Goal: Transaction & Acquisition: Book appointment/travel/reservation

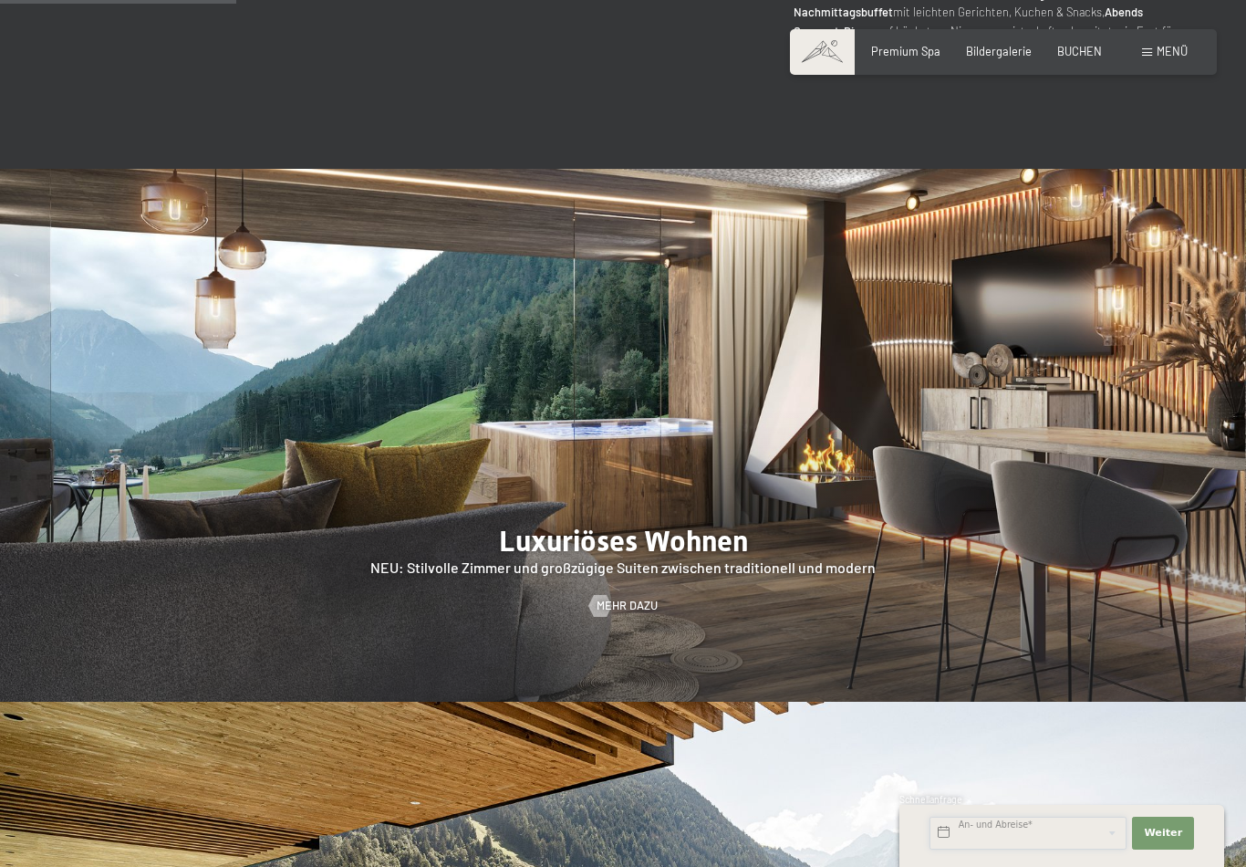
click at [1081, 829] on input "text" at bounding box center [1028, 833] width 197 height 33
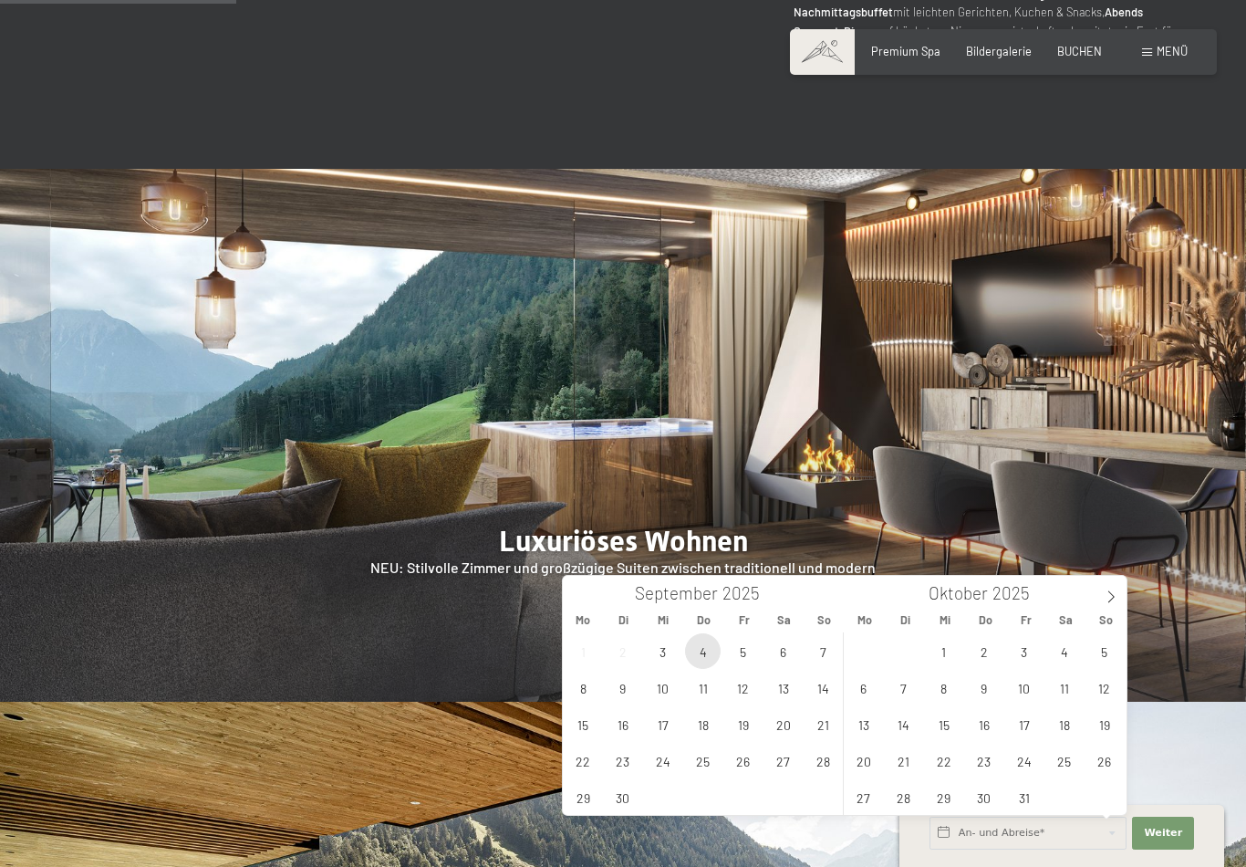
click at [708, 665] on span "4" at bounding box center [703, 651] width 36 height 36
click at [737, 650] on span "5" at bounding box center [743, 651] width 36 height 36
type input "Do. 04.09.2025 - Fr. 05.09.2025"
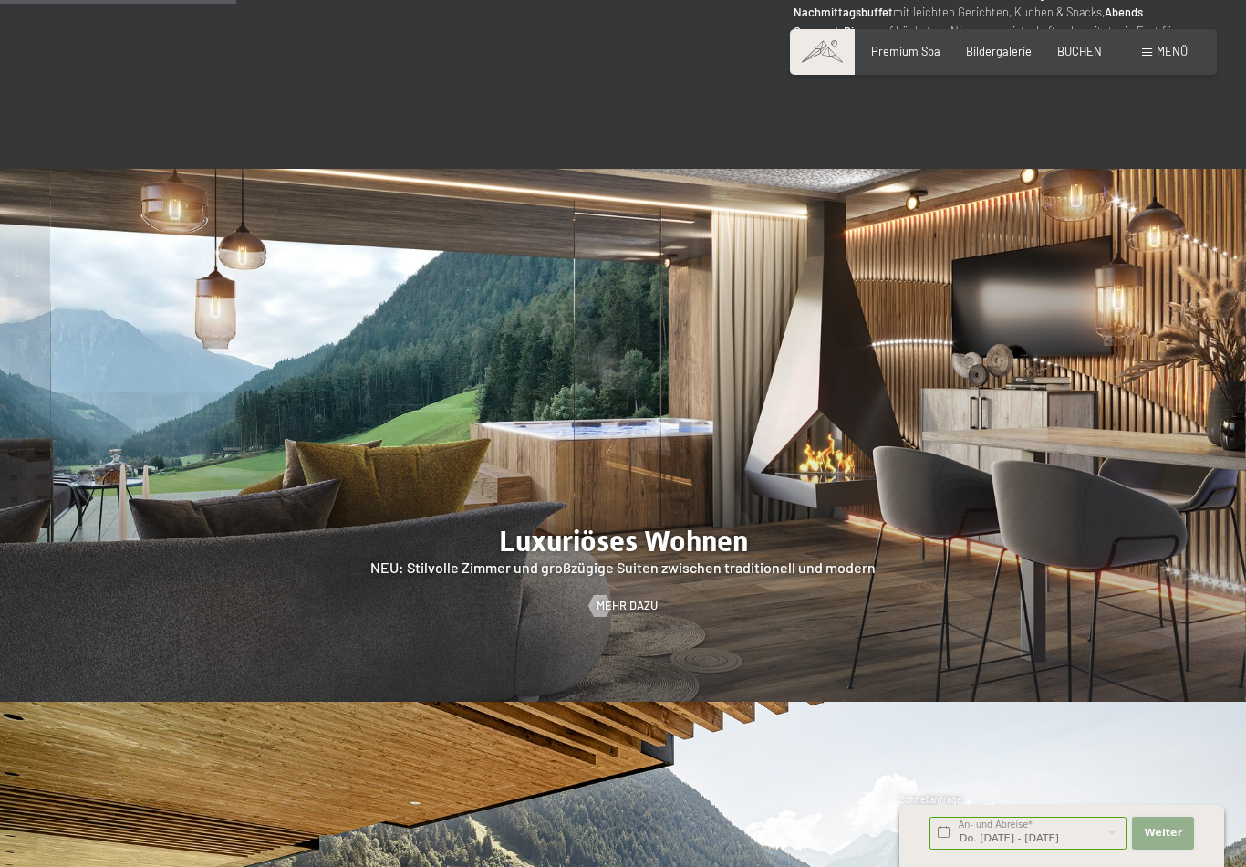
click at [1174, 831] on span "Weiter" at bounding box center [1163, 833] width 38 height 15
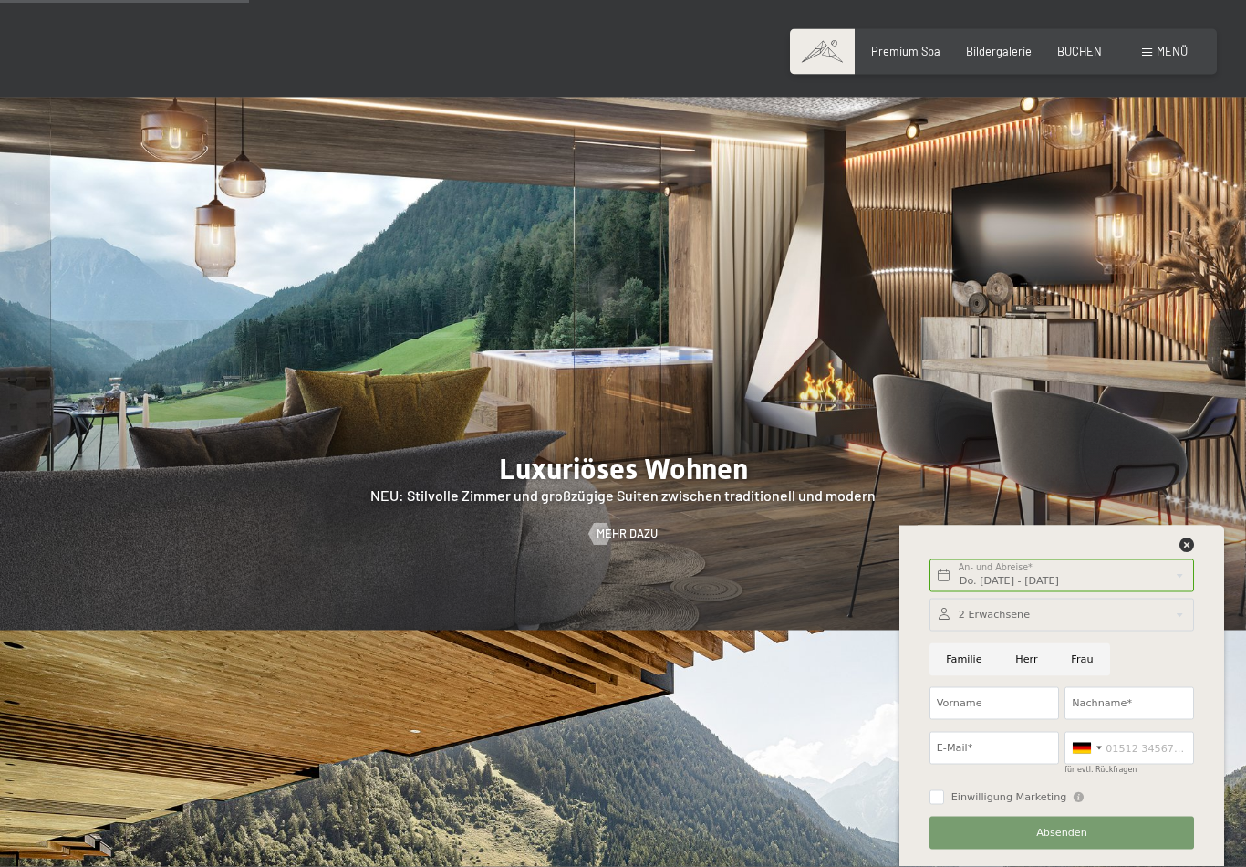
scroll to position [1559, 0]
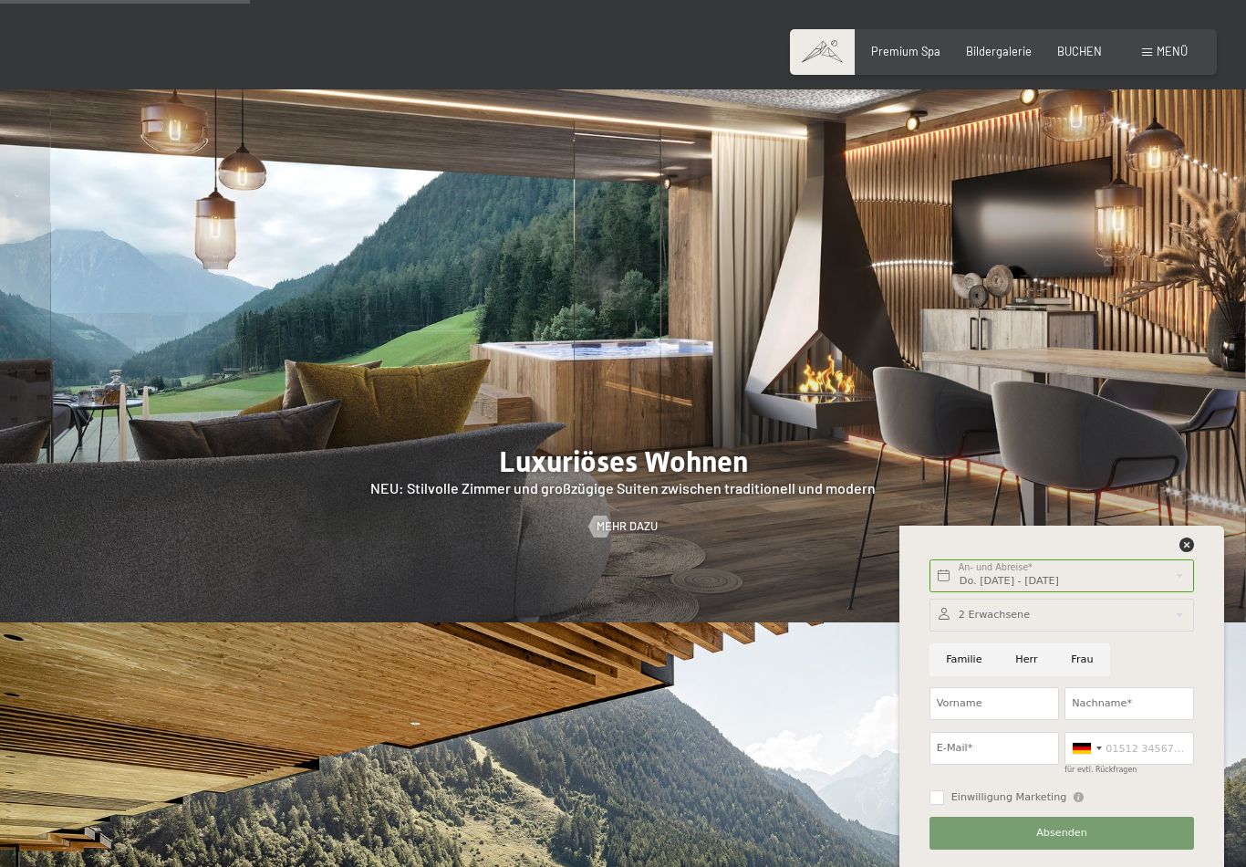
click at [1074, 44] on div "Buchen Anfragen Premium Spa Bildergalerie BUCHEN Menü DE IT EN Gutschein Bilder…" at bounding box center [1003, 52] width 369 height 16
click at [1080, 54] on span "BUCHEN" at bounding box center [1080, 48] width 45 height 15
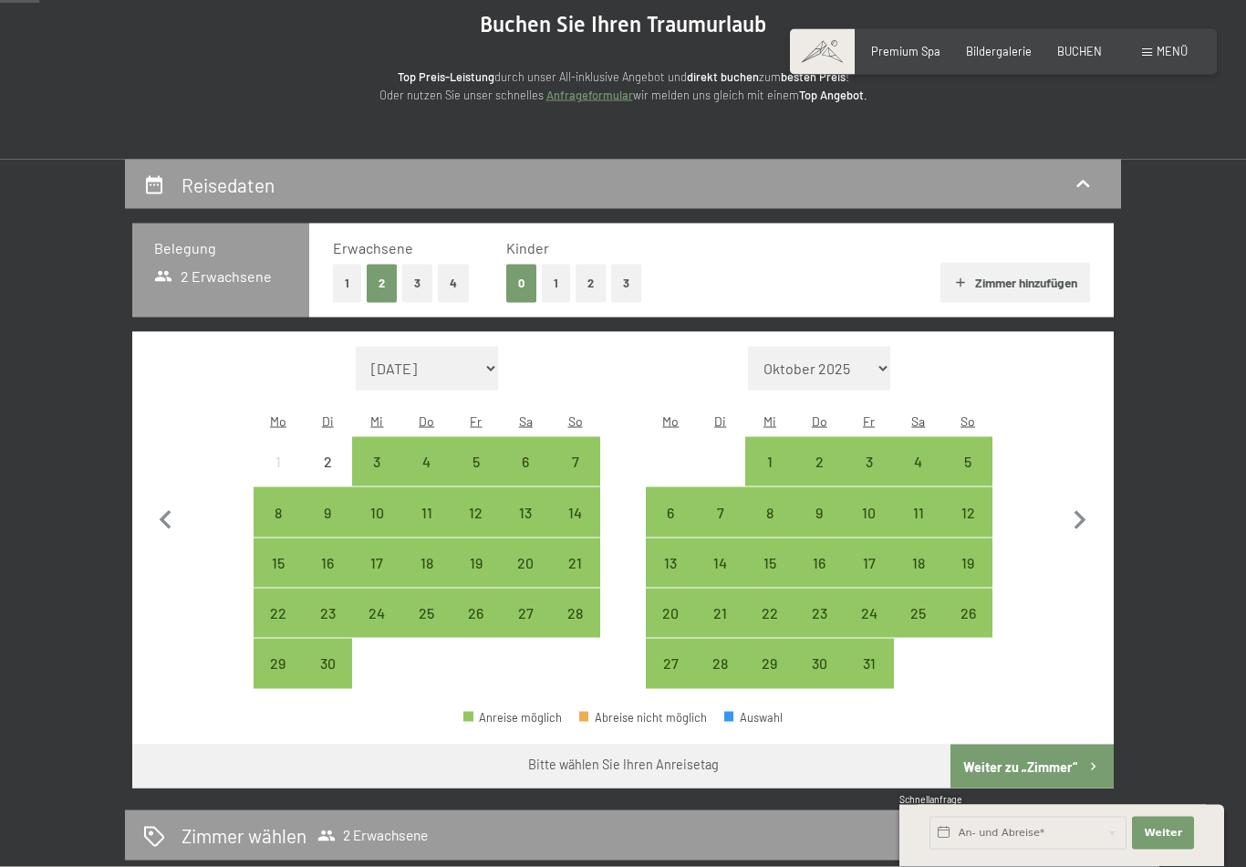
scroll to position [190, 0]
click at [434, 454] on div "4" at bounding box center [427, 477] width 46 height 46
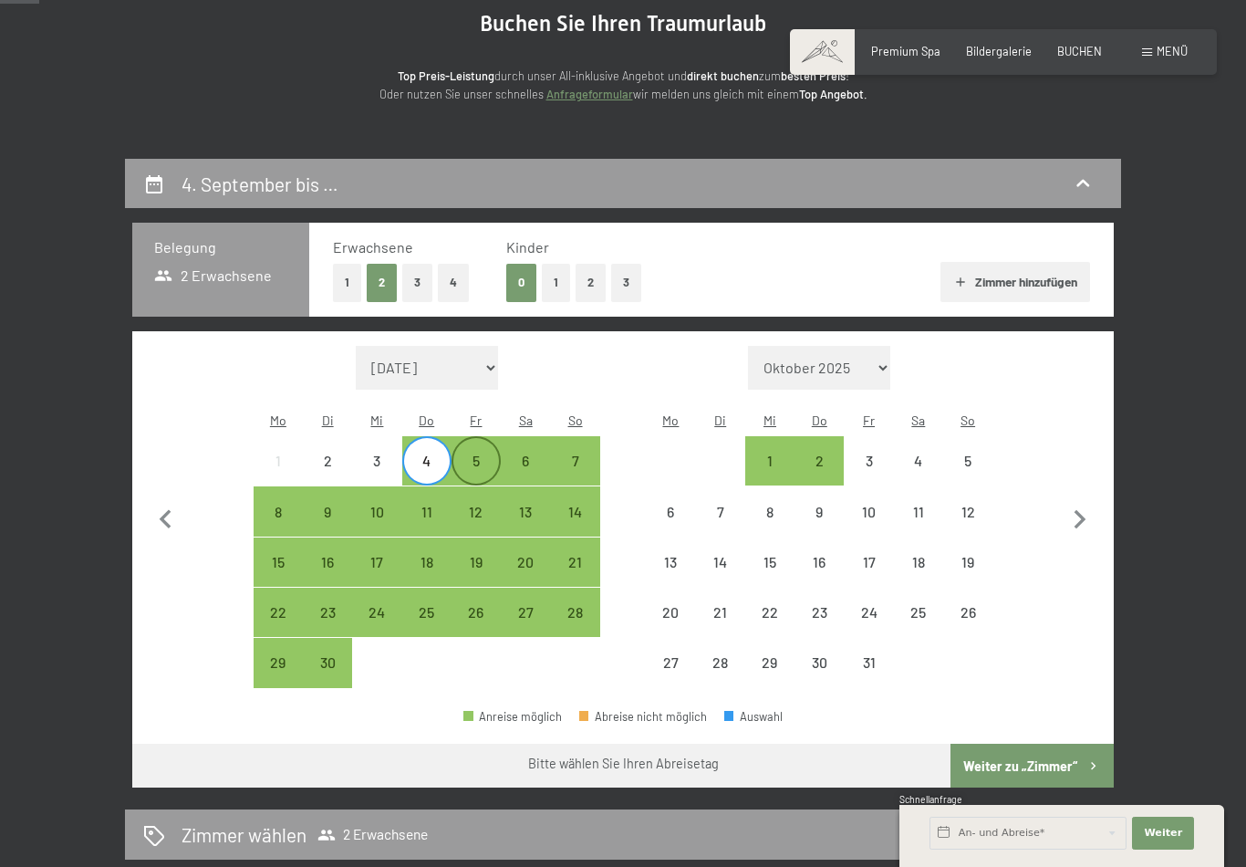
click at [482, 454] on div "5" at bounding box center [477, 477] width 46 height 46
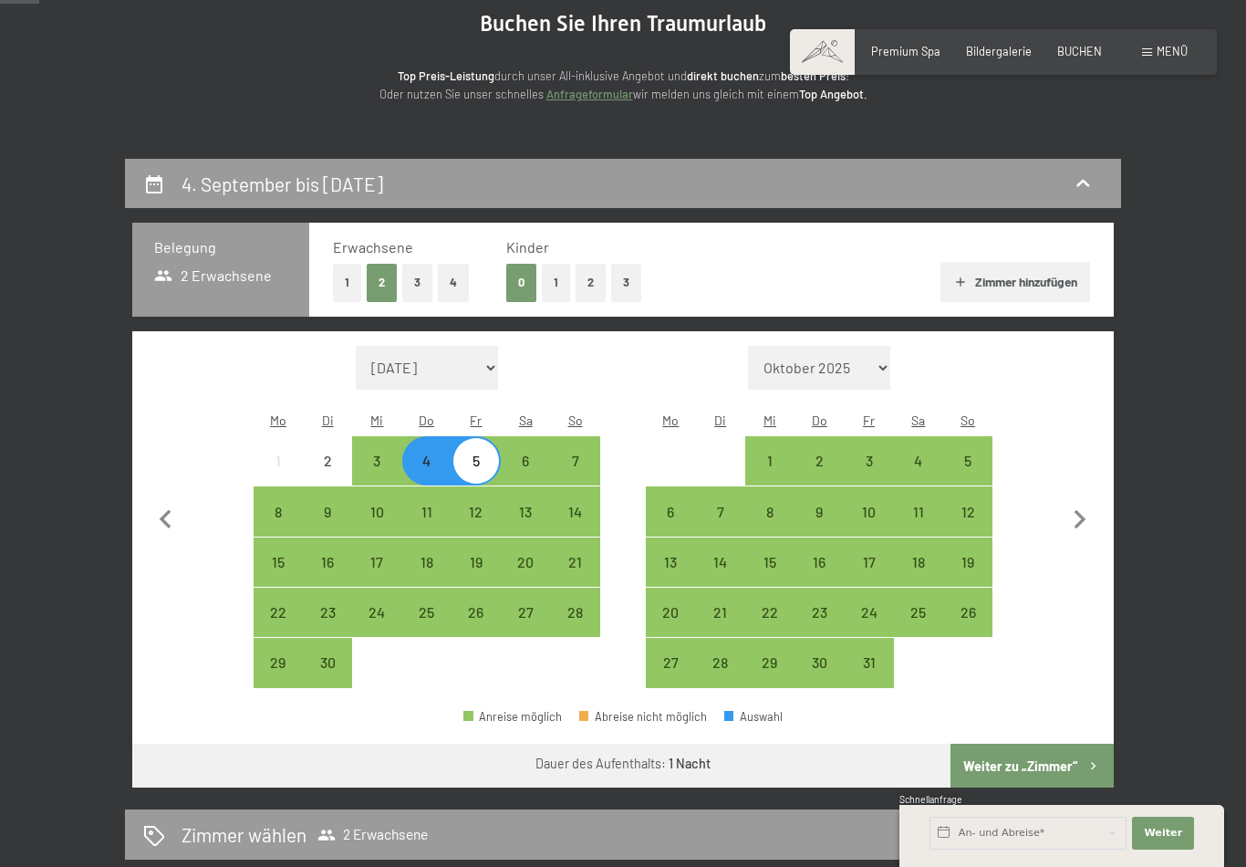
click at [349, 287] on button "1" at bounding box center [347, 282] width 28 height 37
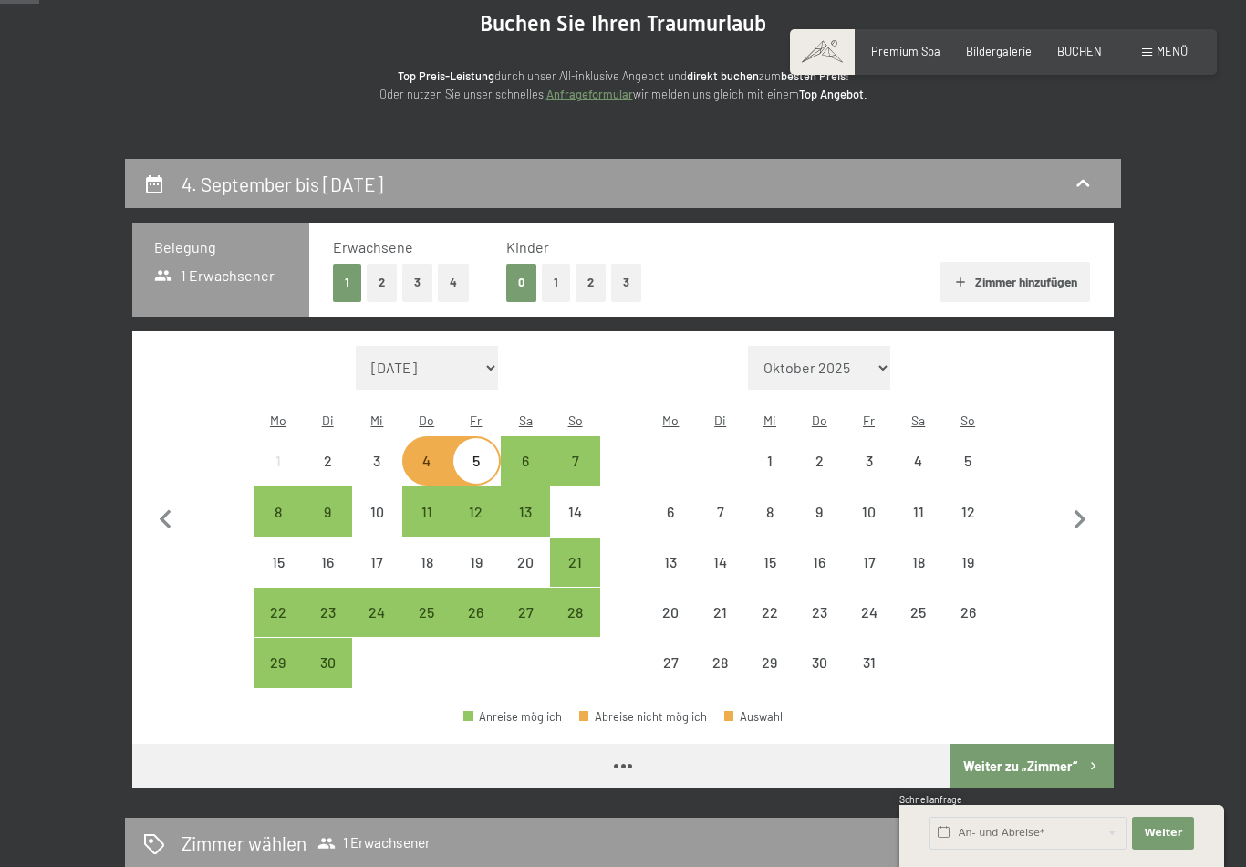
click at [558, 277] on button "1" at bounding box center [556, 282] width 28 height 37
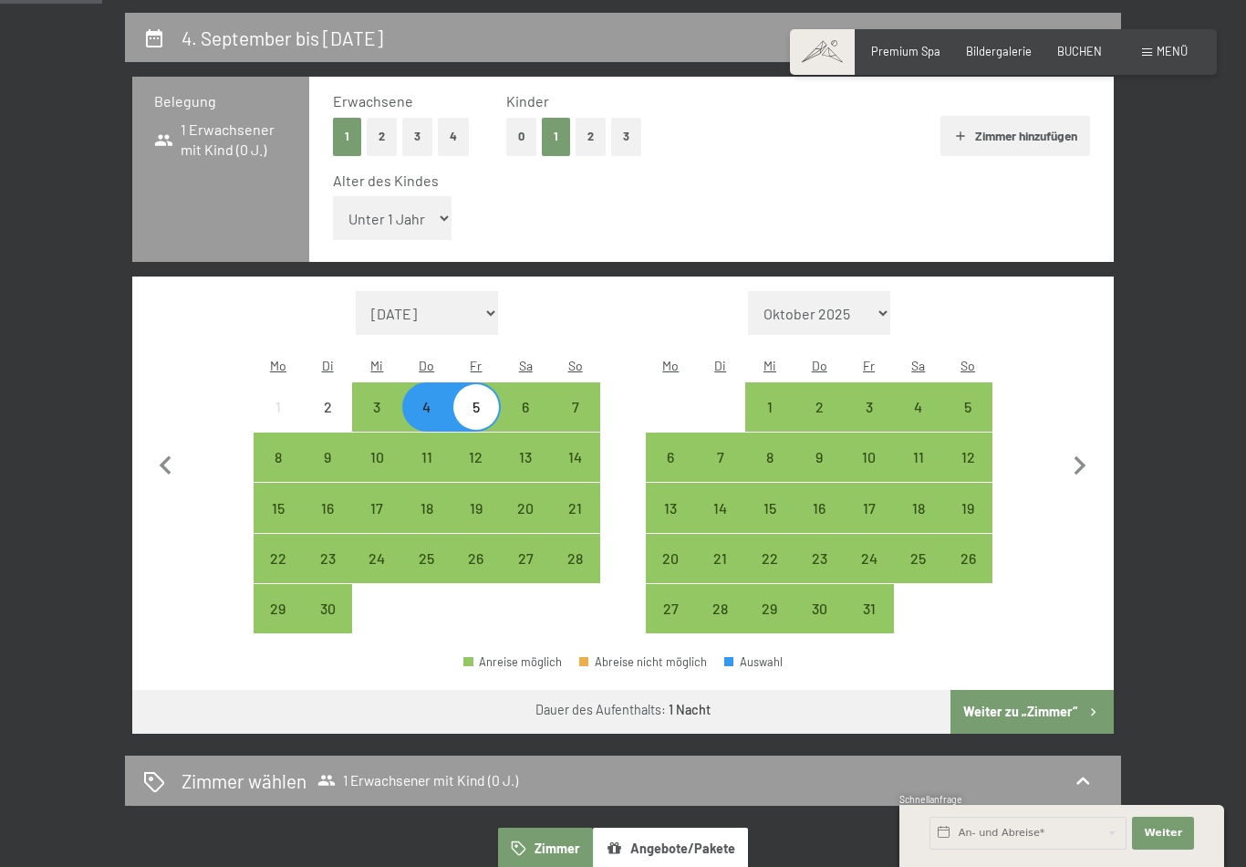
scroll to position [349, 0]
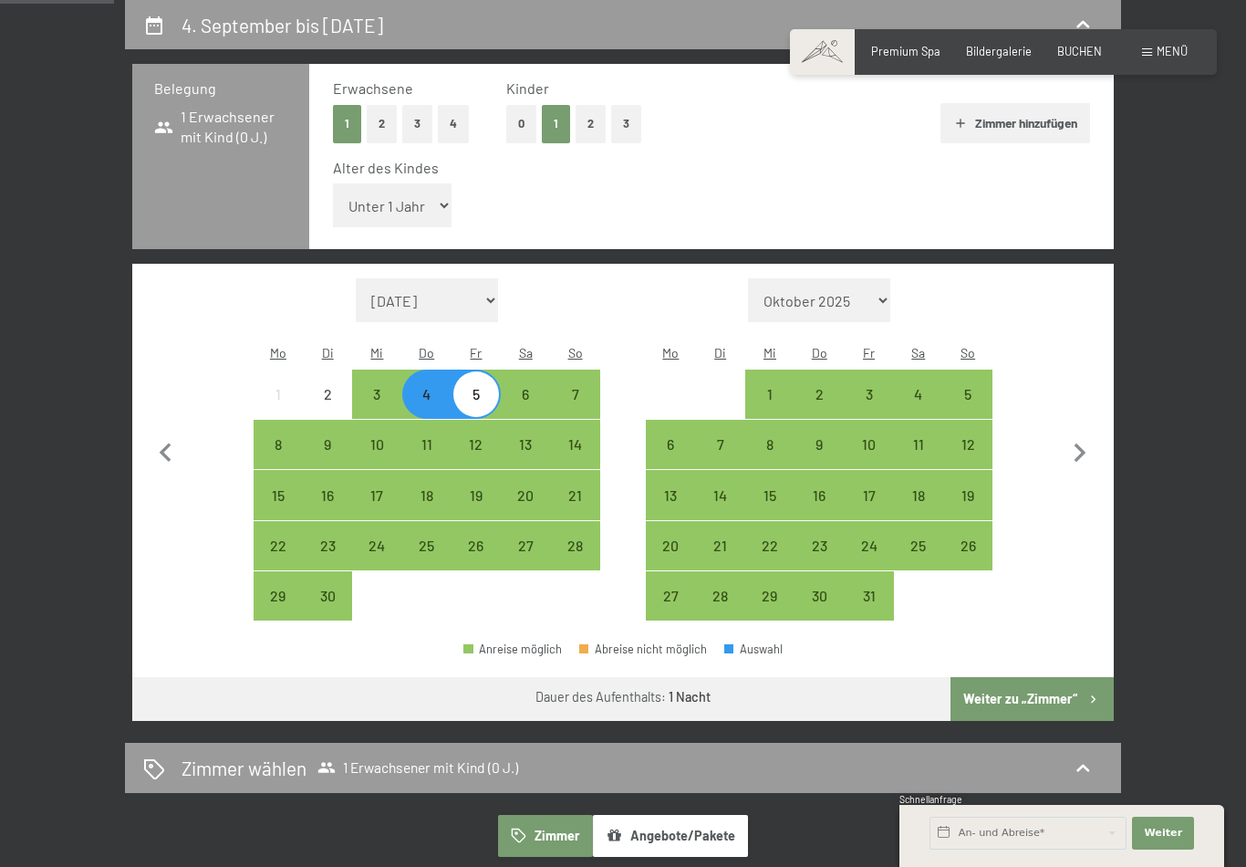
click at [1057, 677] on button "Weiter zu „Zimmer“" at bounding box center [1032, 699] width 163 height 44
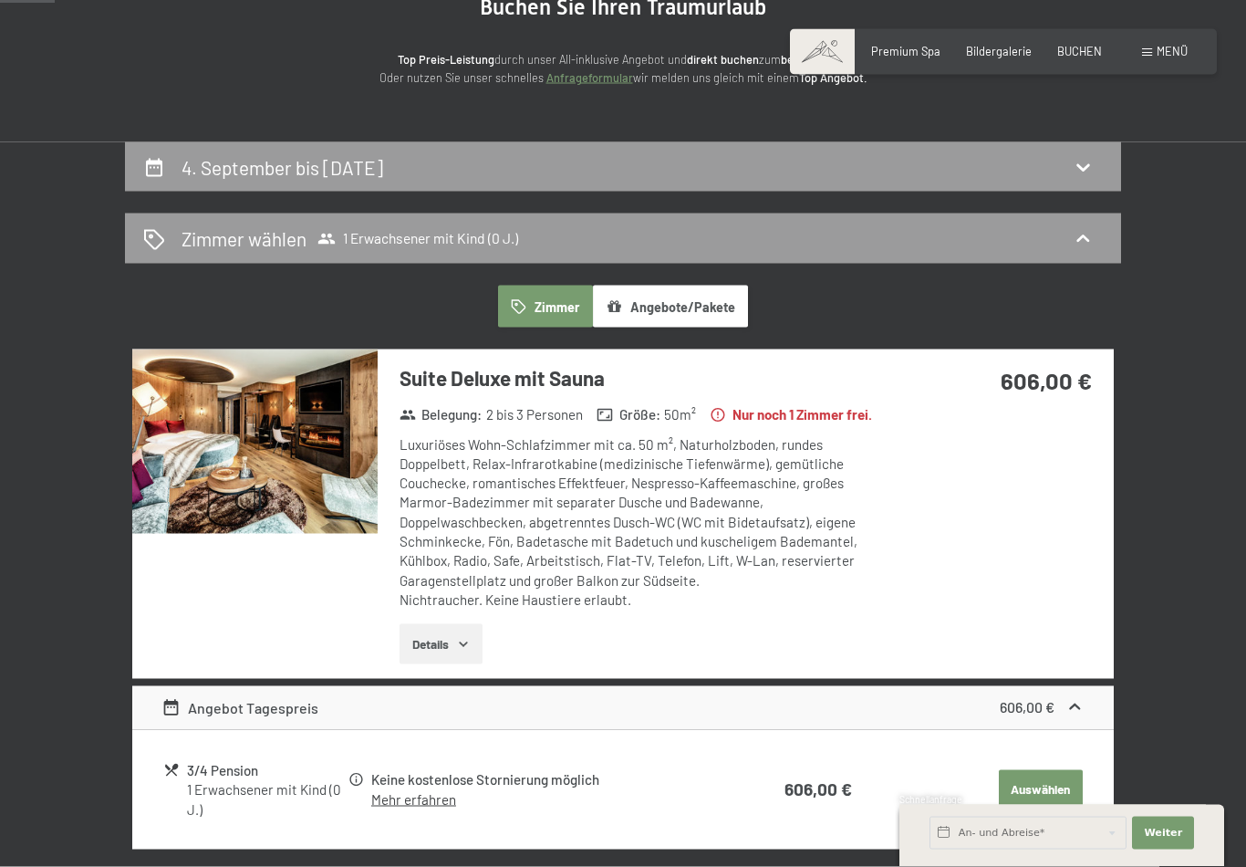
scroll to position [0, 0]
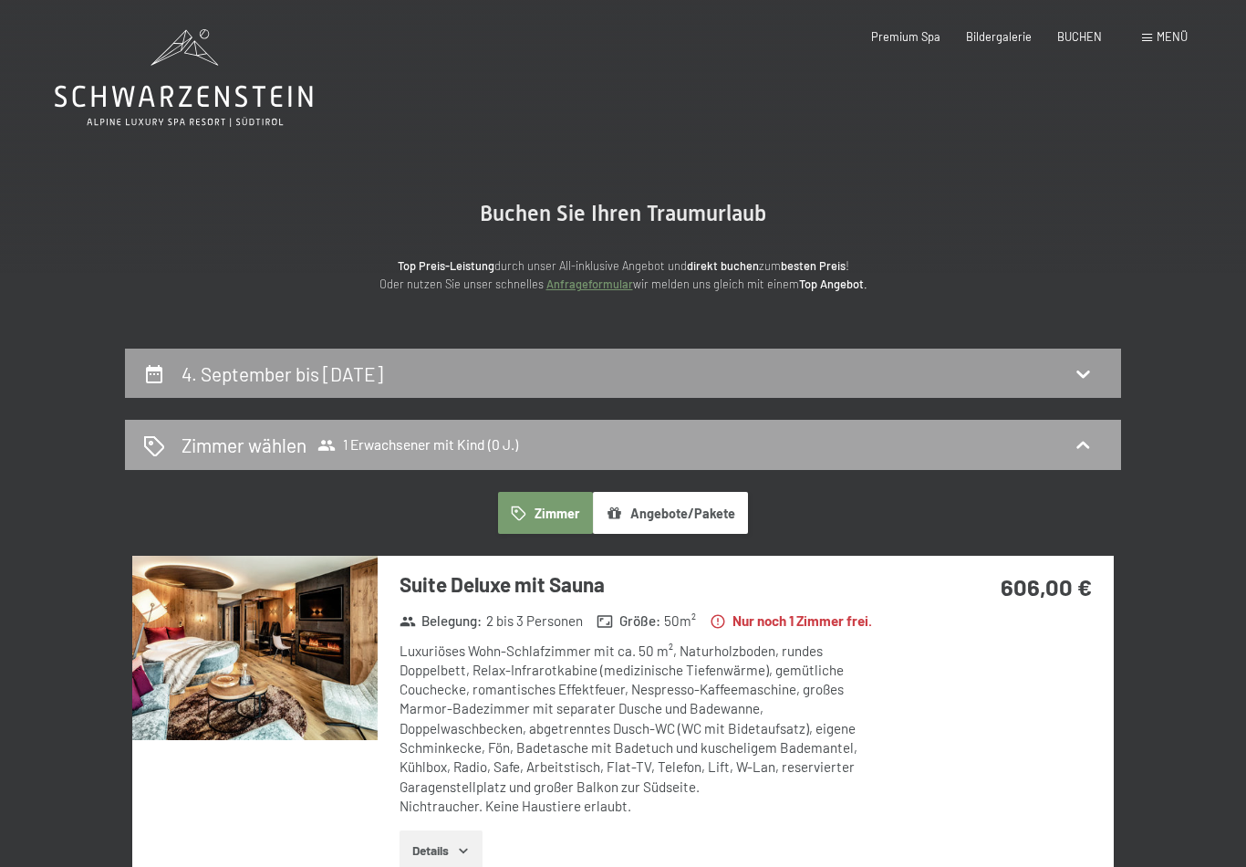
click at [201, 453] on h2 "Zimmer wählen" at bounding box center [244, 445] width 125 height 26
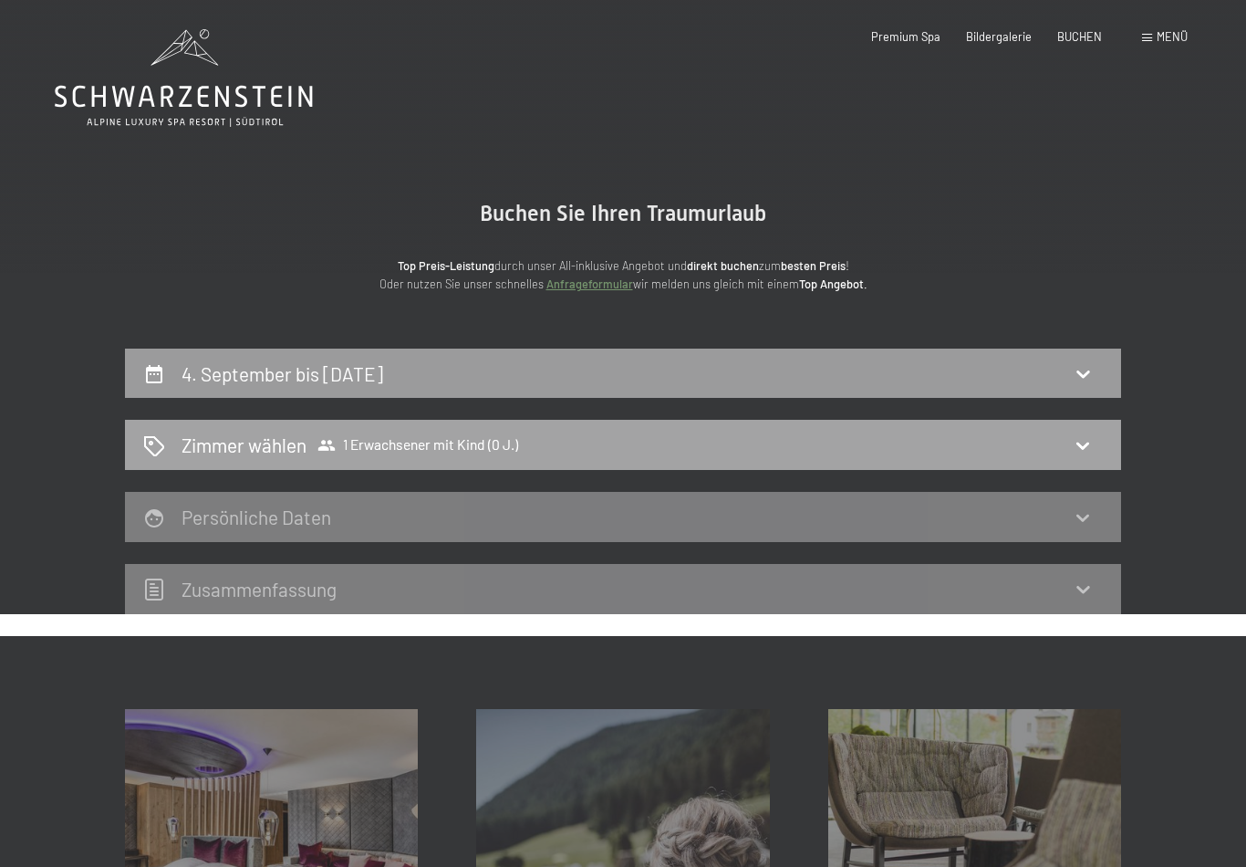
click at [213, 441] on h2 "Zimmer wählen" at bounding box center [244, 445] width 125 height 26
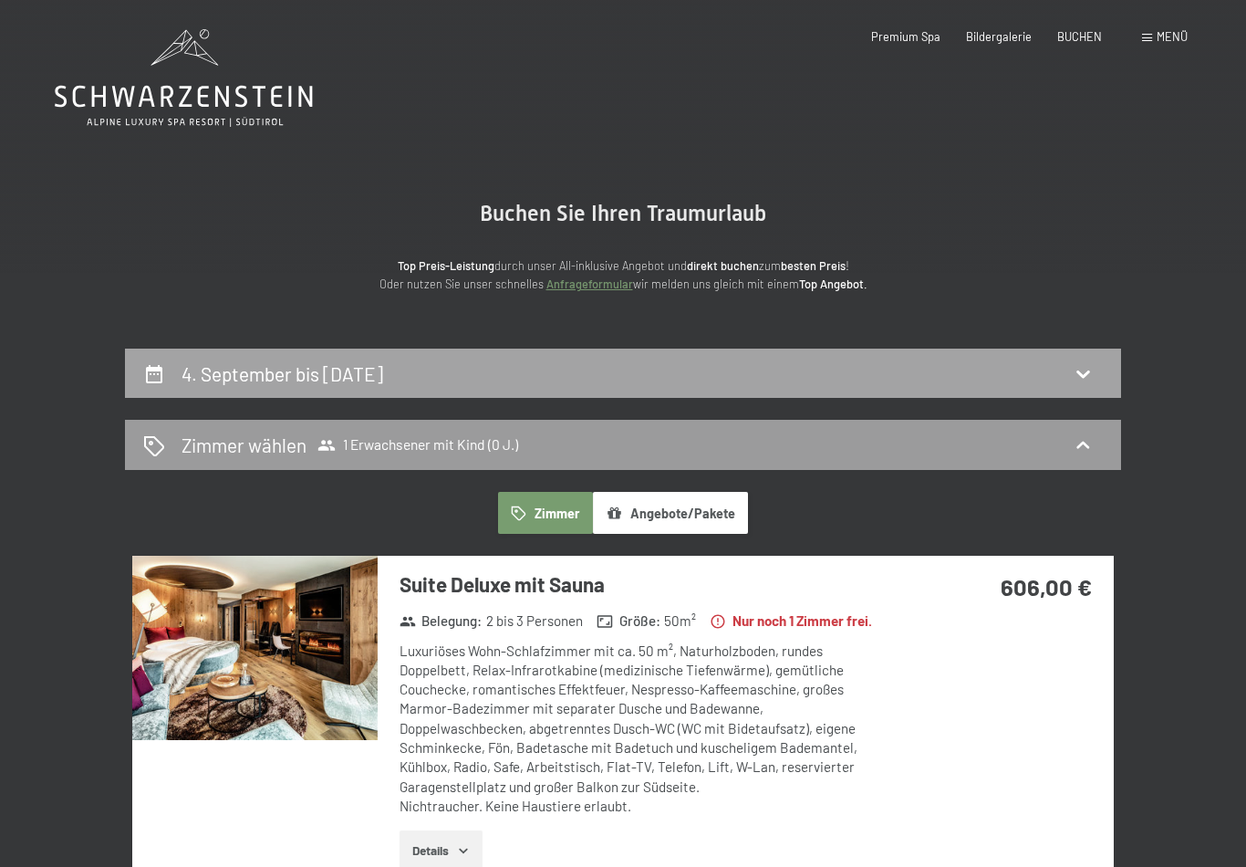
click at [240, 373] on h2 "4. September bis [DATE]" at bounding box center [283, 373] width 202 height 23
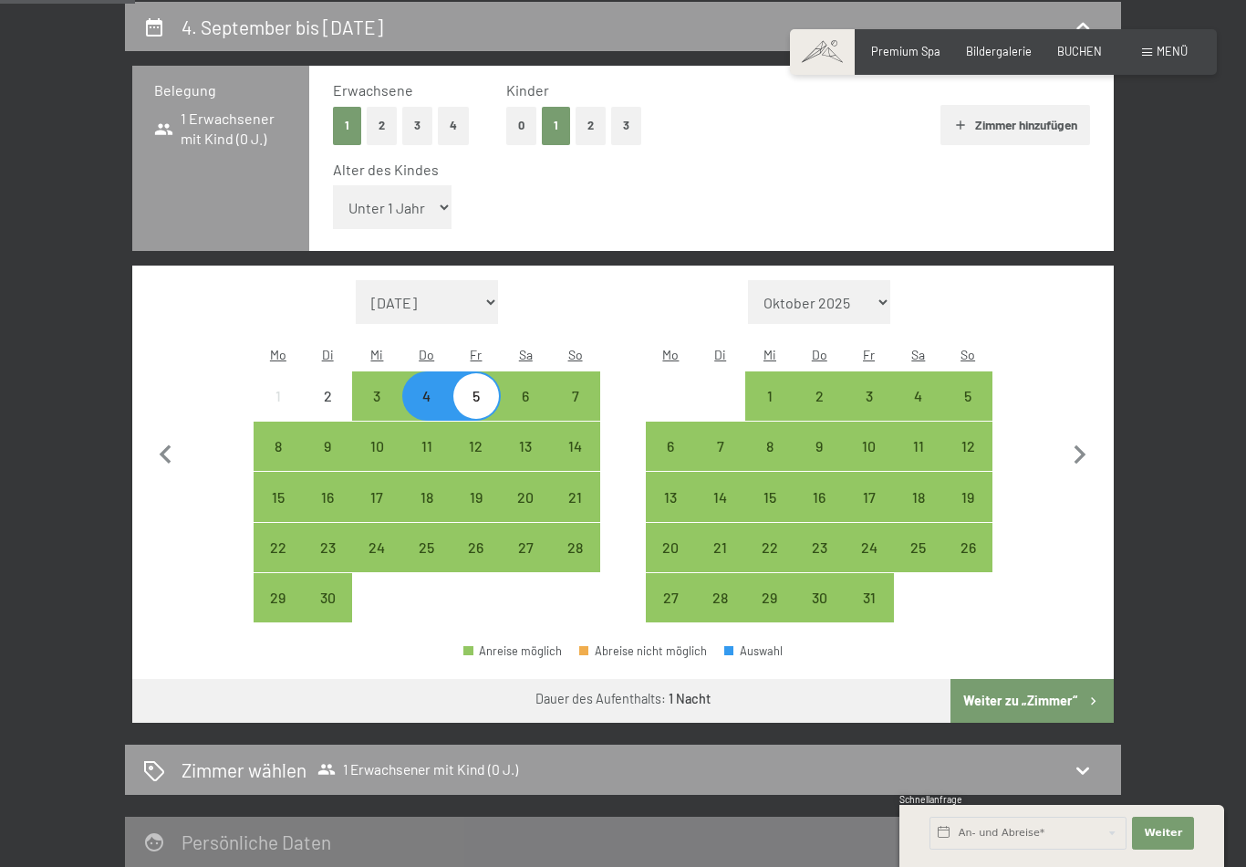
click at [385, 130] on button "2" at bounding box center [382, 125] width 30 height 37
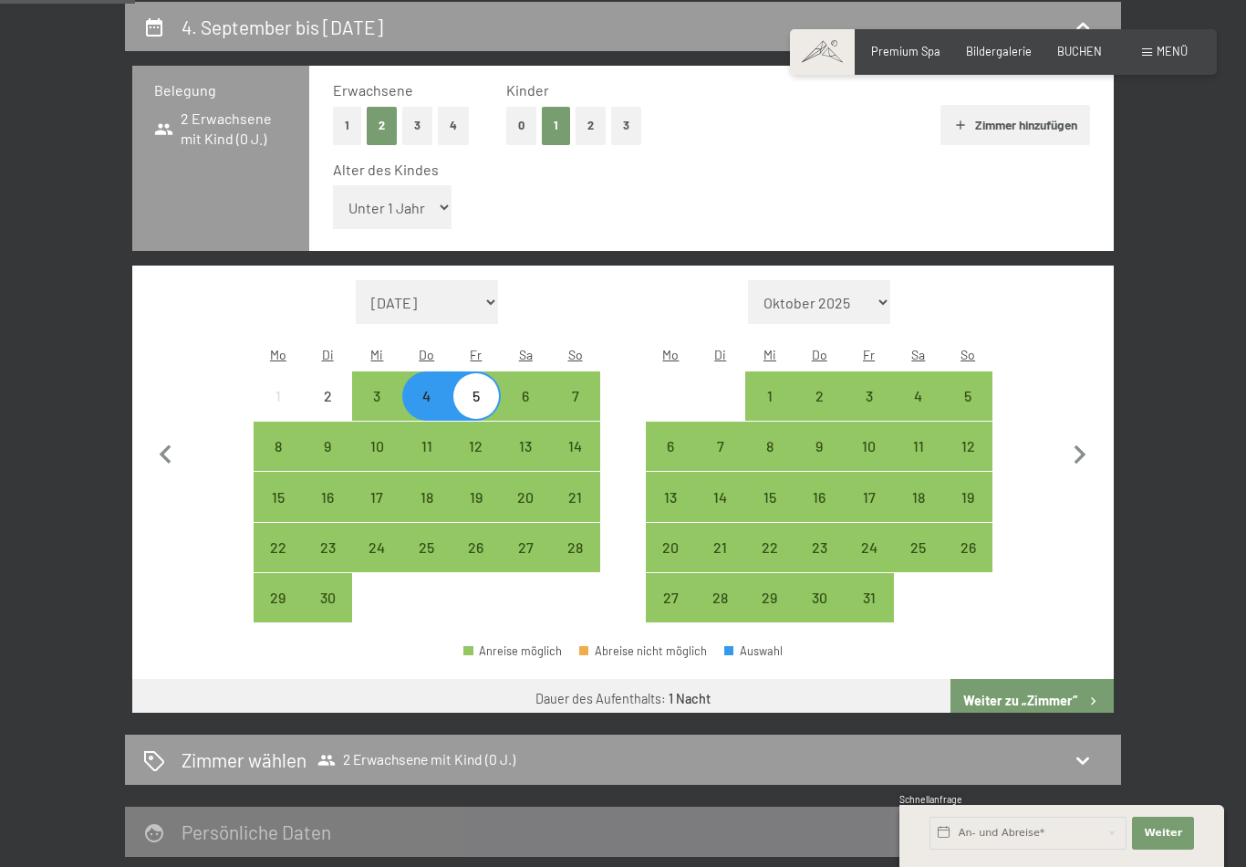
click at [598, 120] on button "2" at bounding box center [591, 125] width 30 height 37
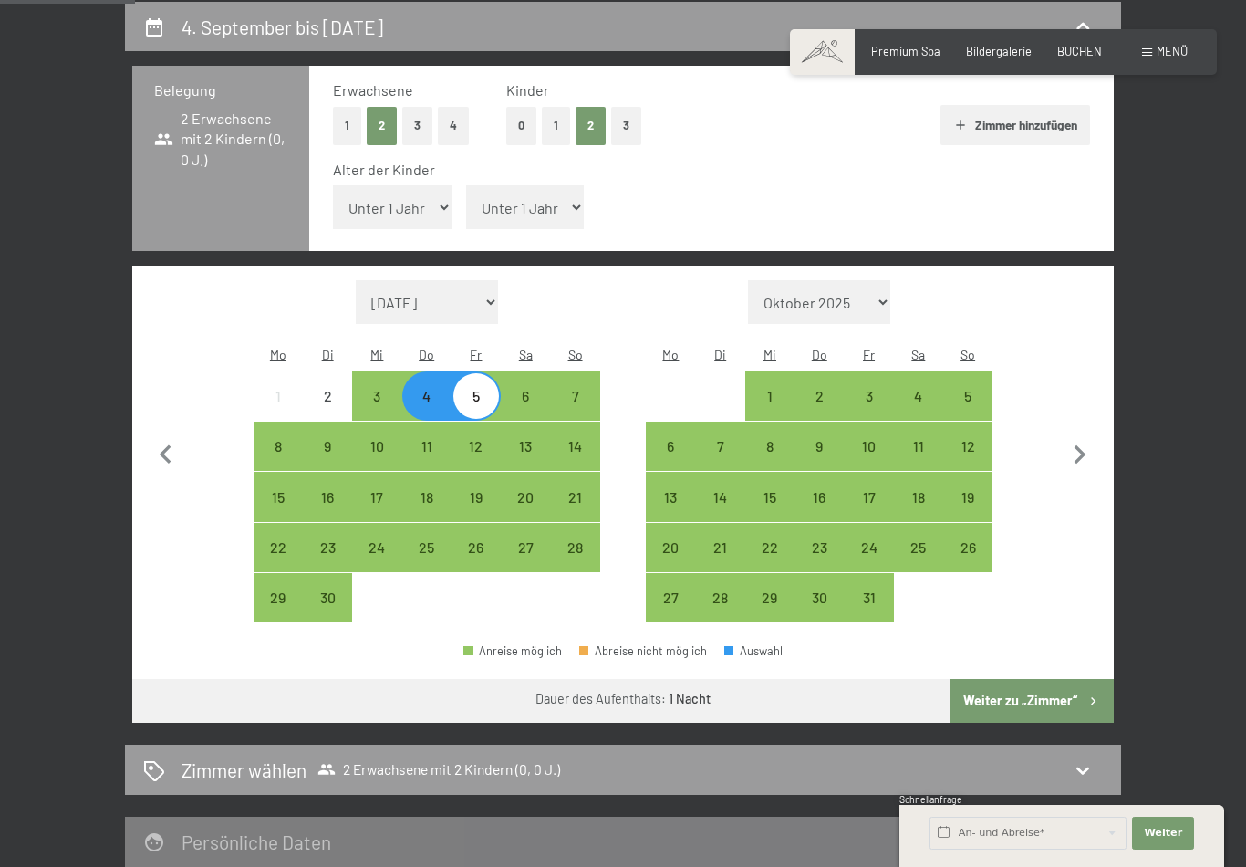
click at [370, 203] on select "Unter 1 Jahr 1 Jahr 2 Jahre 3 Jahre 4 Jahre 5 Jahre 6 Jahre 7 Jahre 8 Jahre 9 J…" at bounding box center [392, 207] width 119 height 44
select select "10"
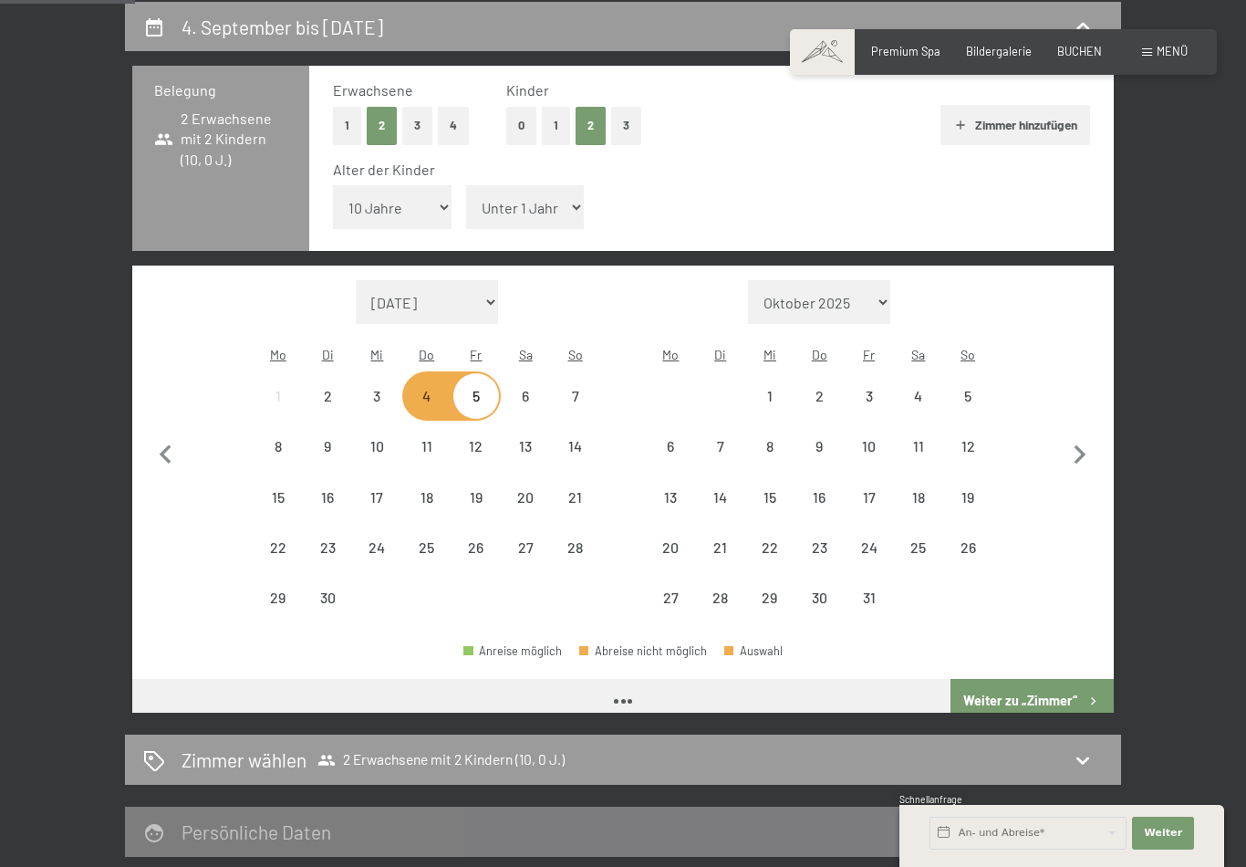
click at [534, 199] on select "Unter 1 Jahr 1 Jahr 2 Jahre 3 Jahre 4 Jahre 5 Jahre 6 Jahre 7 Jahre 8 Jahre 9 J…" at bounding box center [525, 207] width 119 height 44
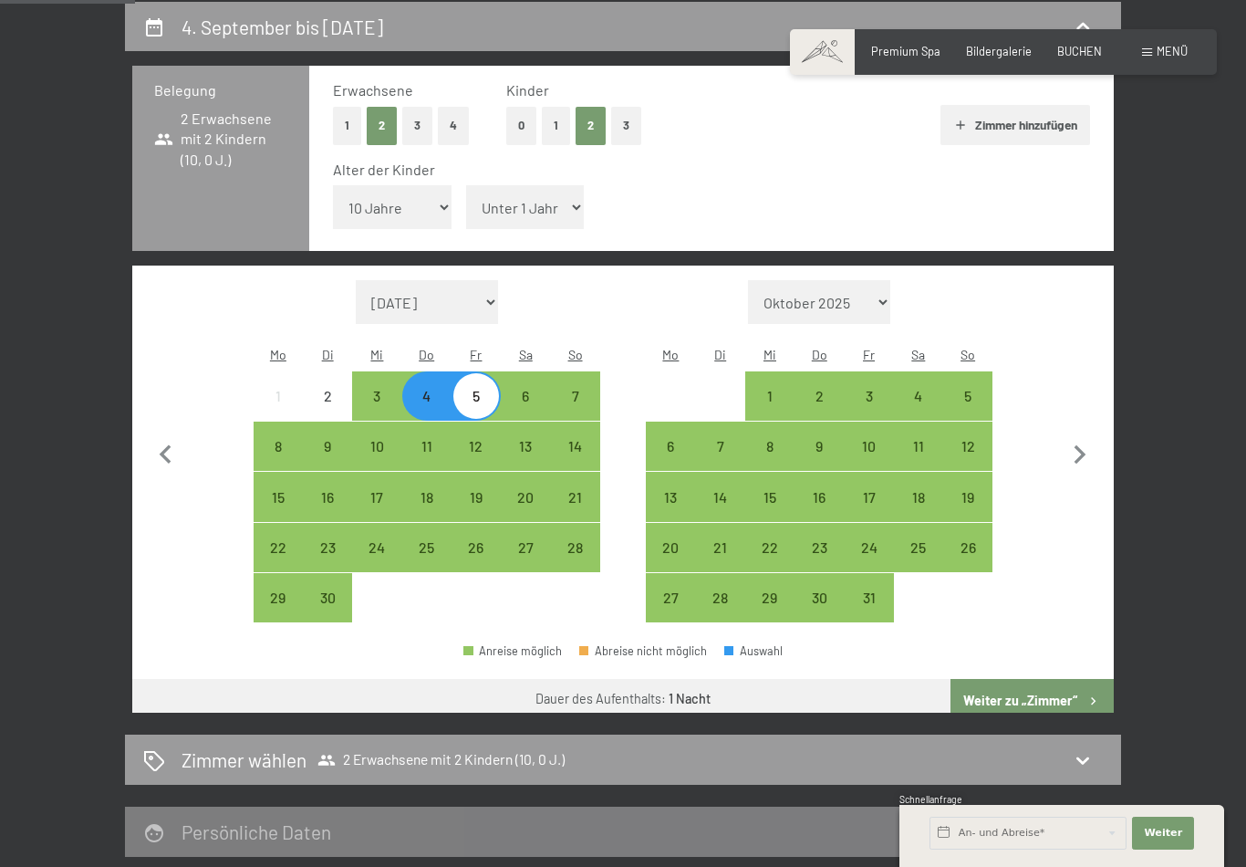
select select "15"
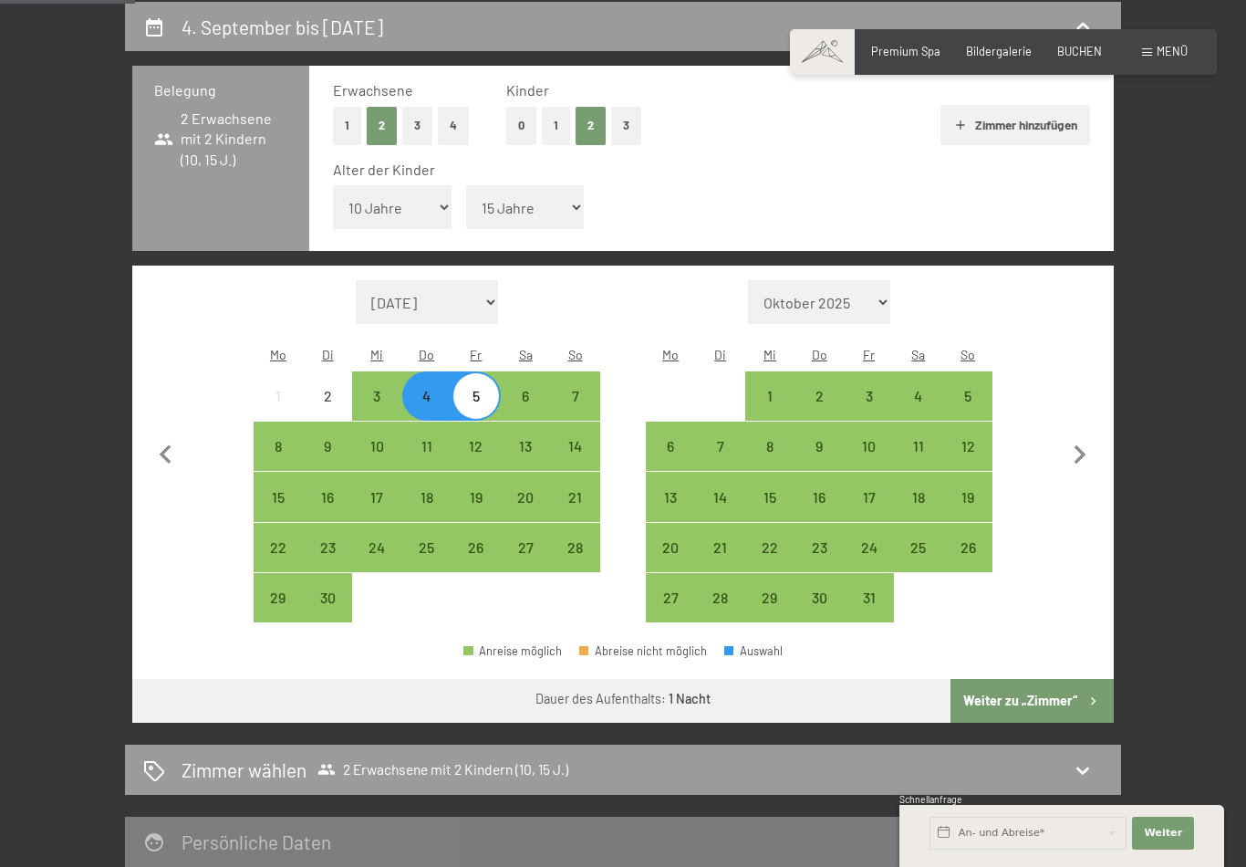
click at [1059, 679] on button "Weiter zu „Zimmer“" at bounding box center [1032, 701] width 163 height 44
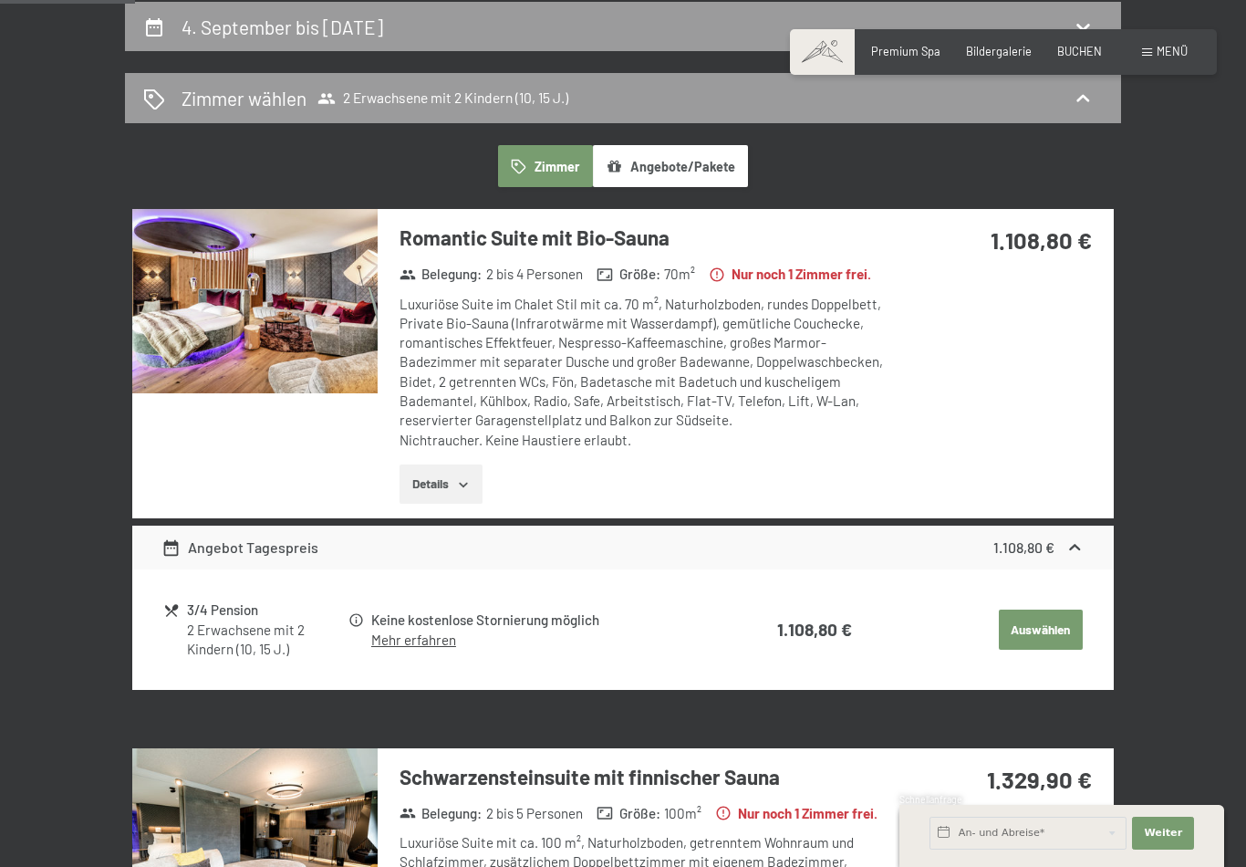
click at [429, 485] on button "Details" at bounding box center [441, 484] width 83 height 40
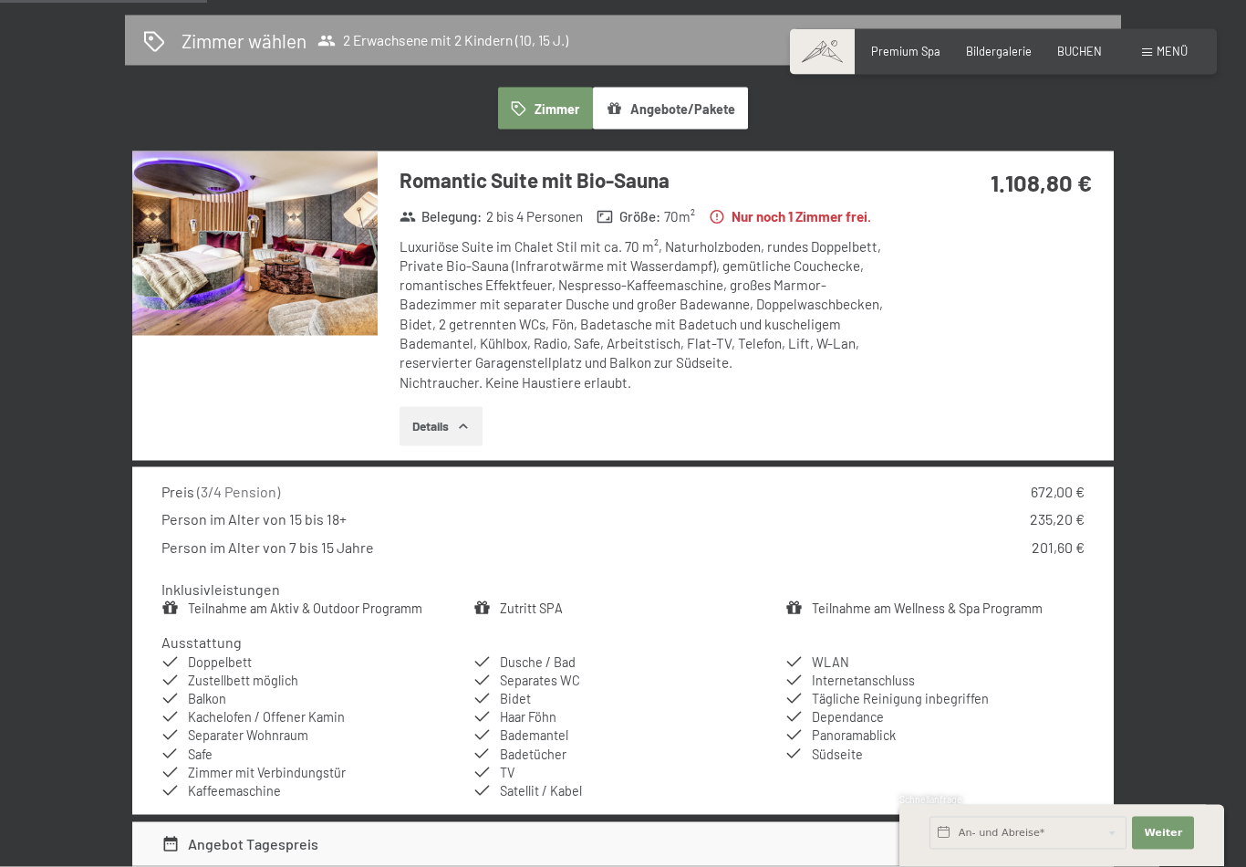
scroll to position [409, 0]
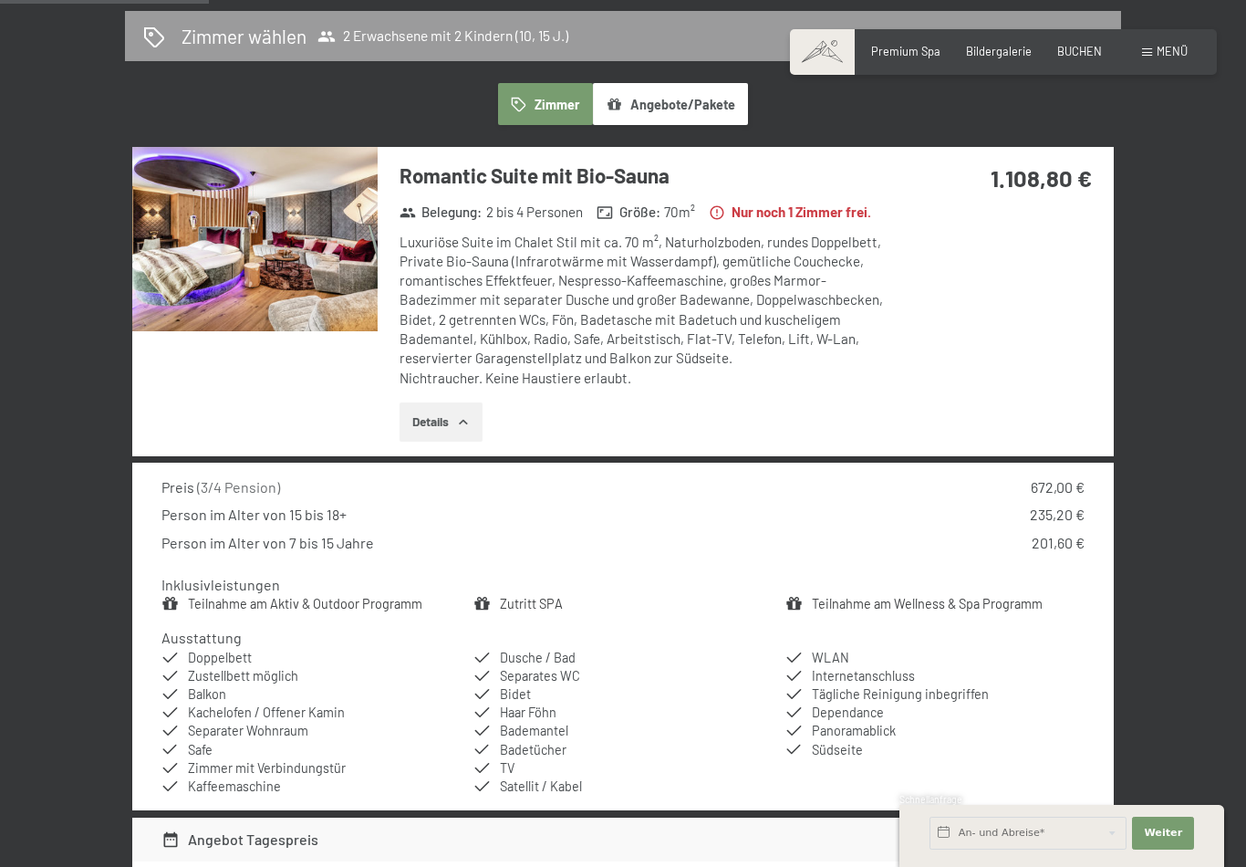
click at [271, 281] on img at bounding box center [254, 239] width 245 height 184
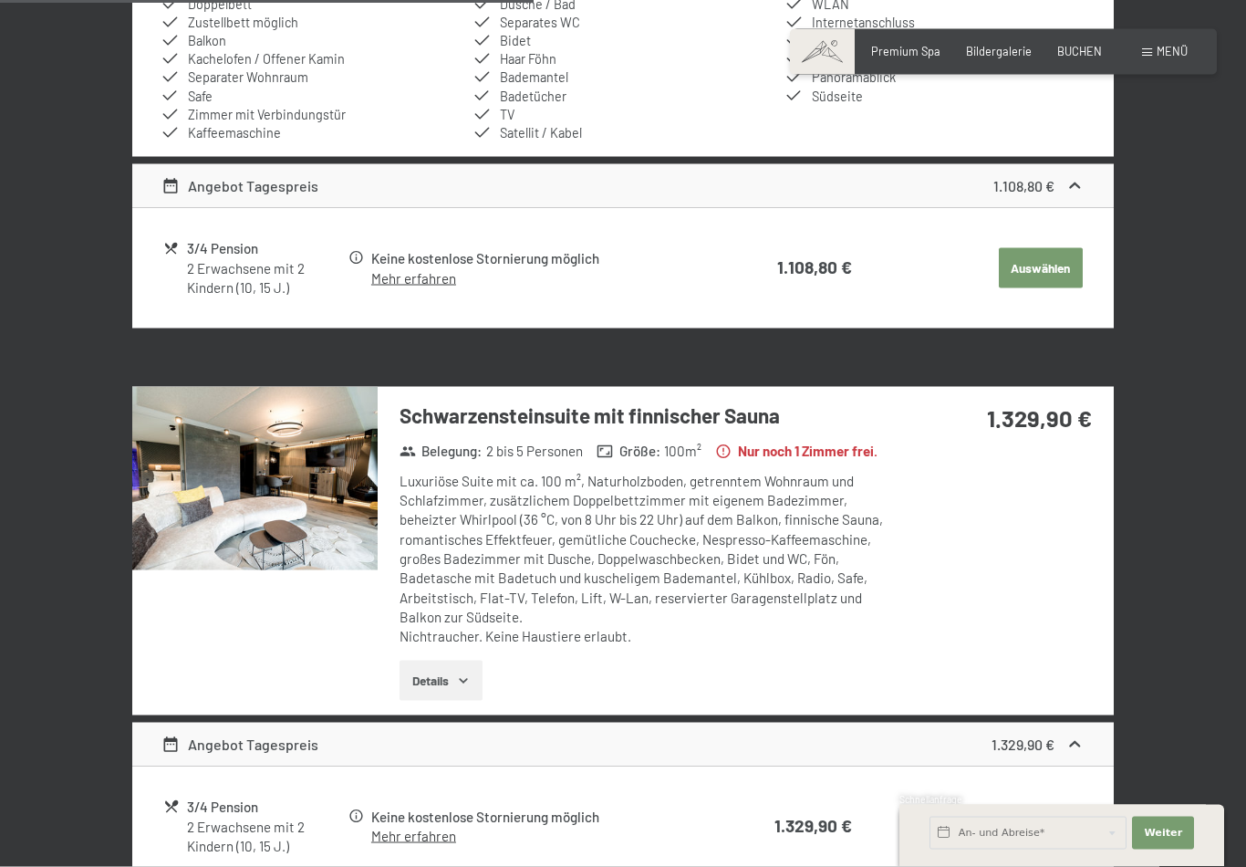
scroll to position [1145, 0]
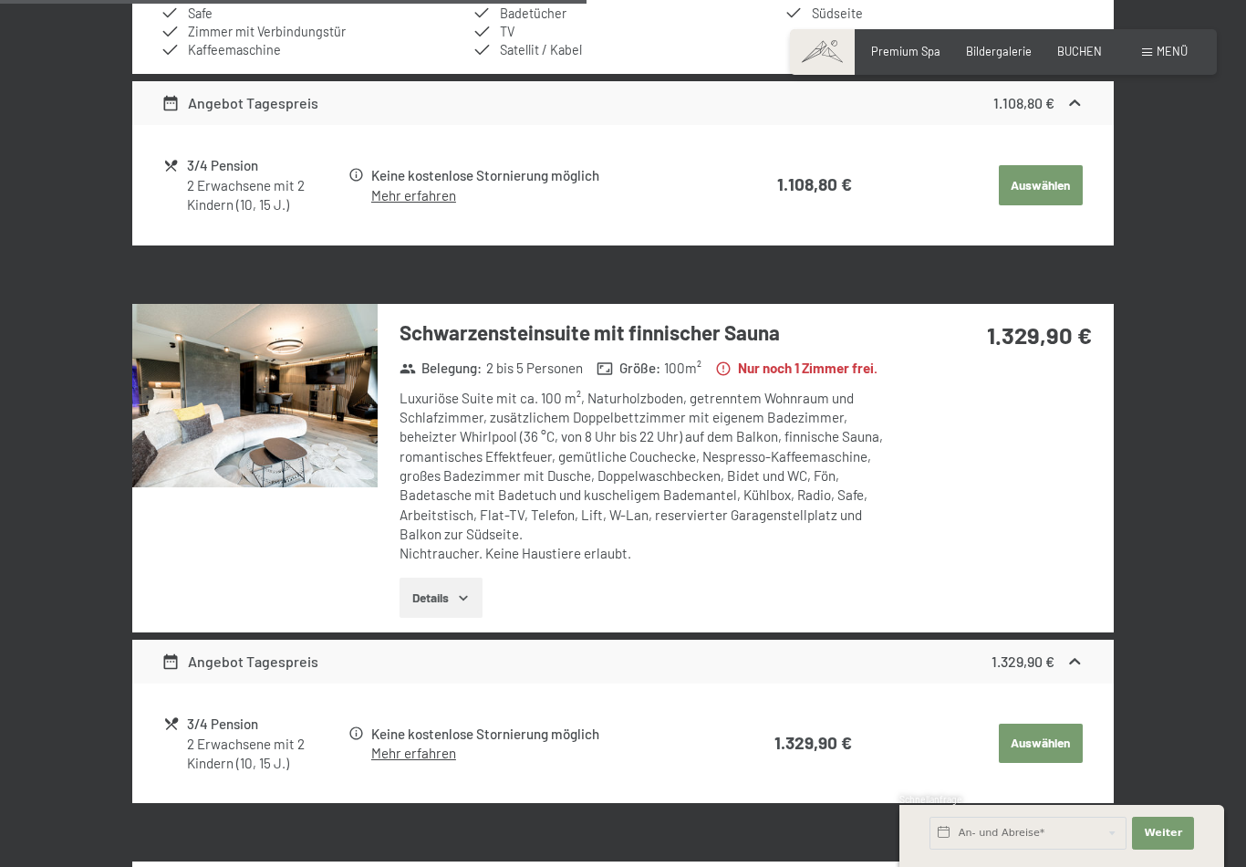
click at [229, 408] on img at bounding box center [254, 396] width 245 height 184
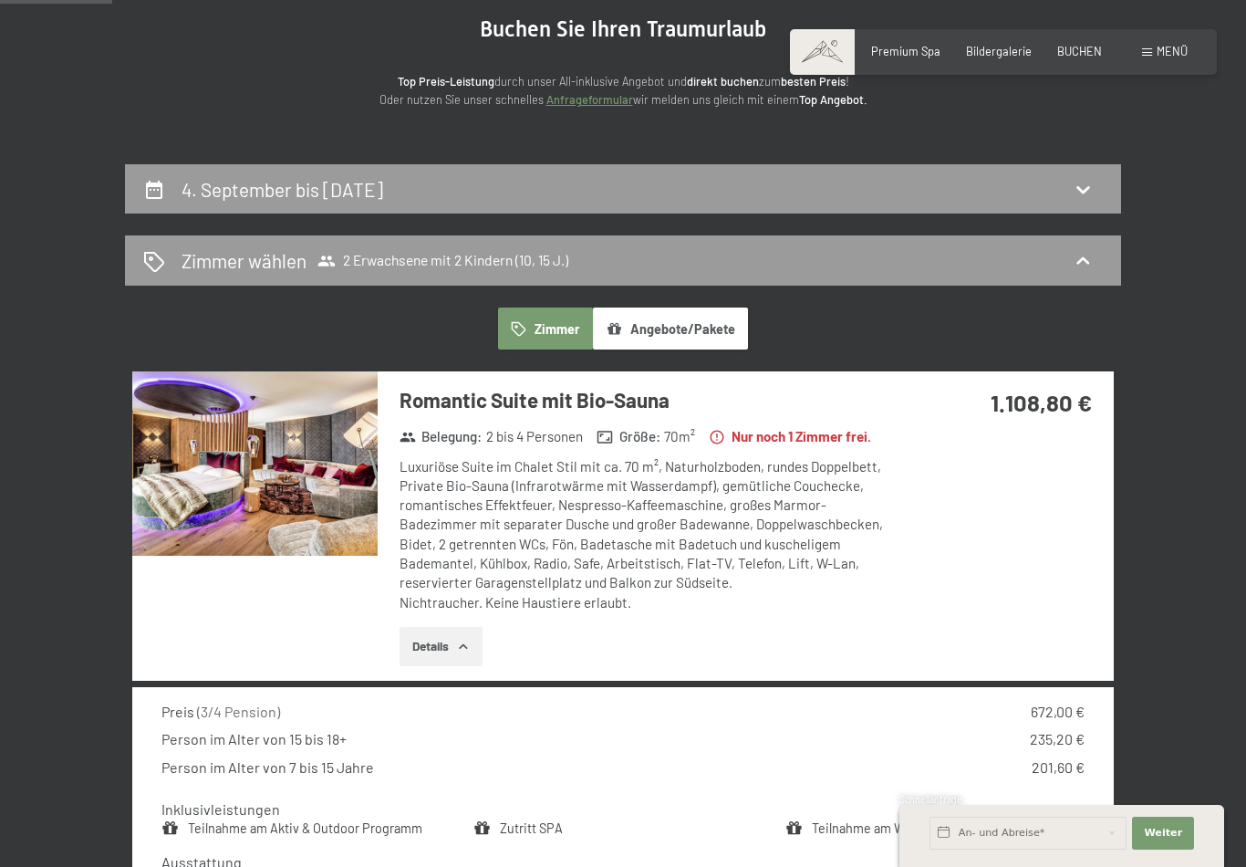
scroll to position [0, 0]
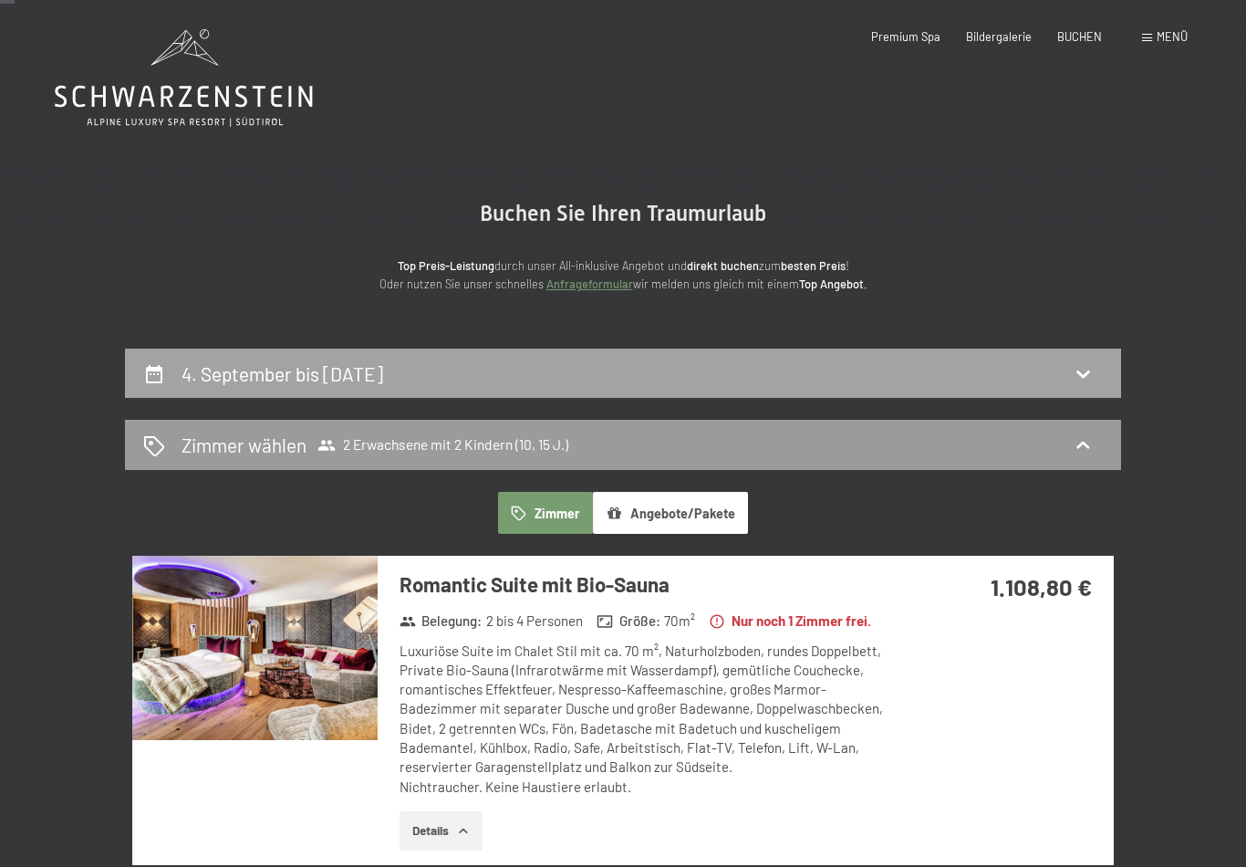
click at [233, 372] on h2 "4. September bis [DATE]" at bounding box center [283, 373] width 202 height 23
select select "10"
select select "15"
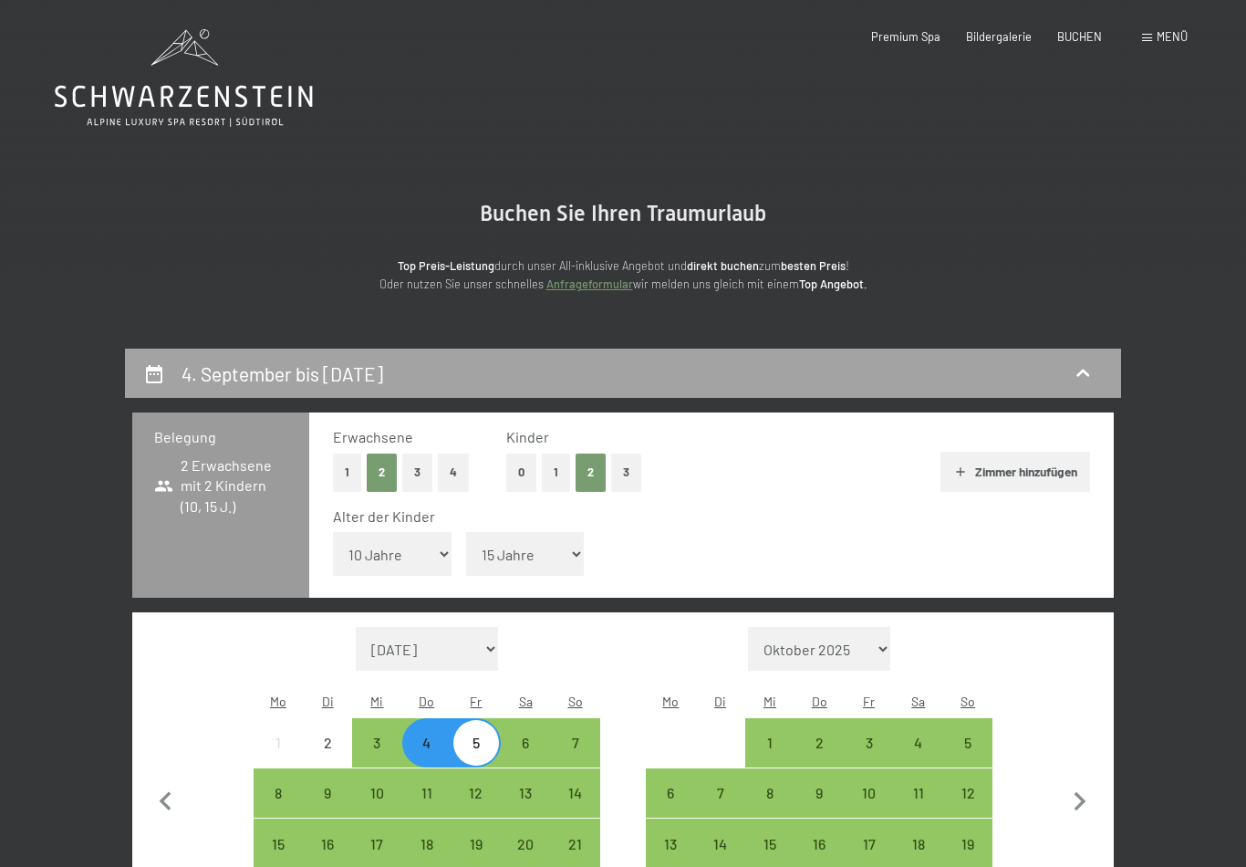
scroll to position [347, 0]
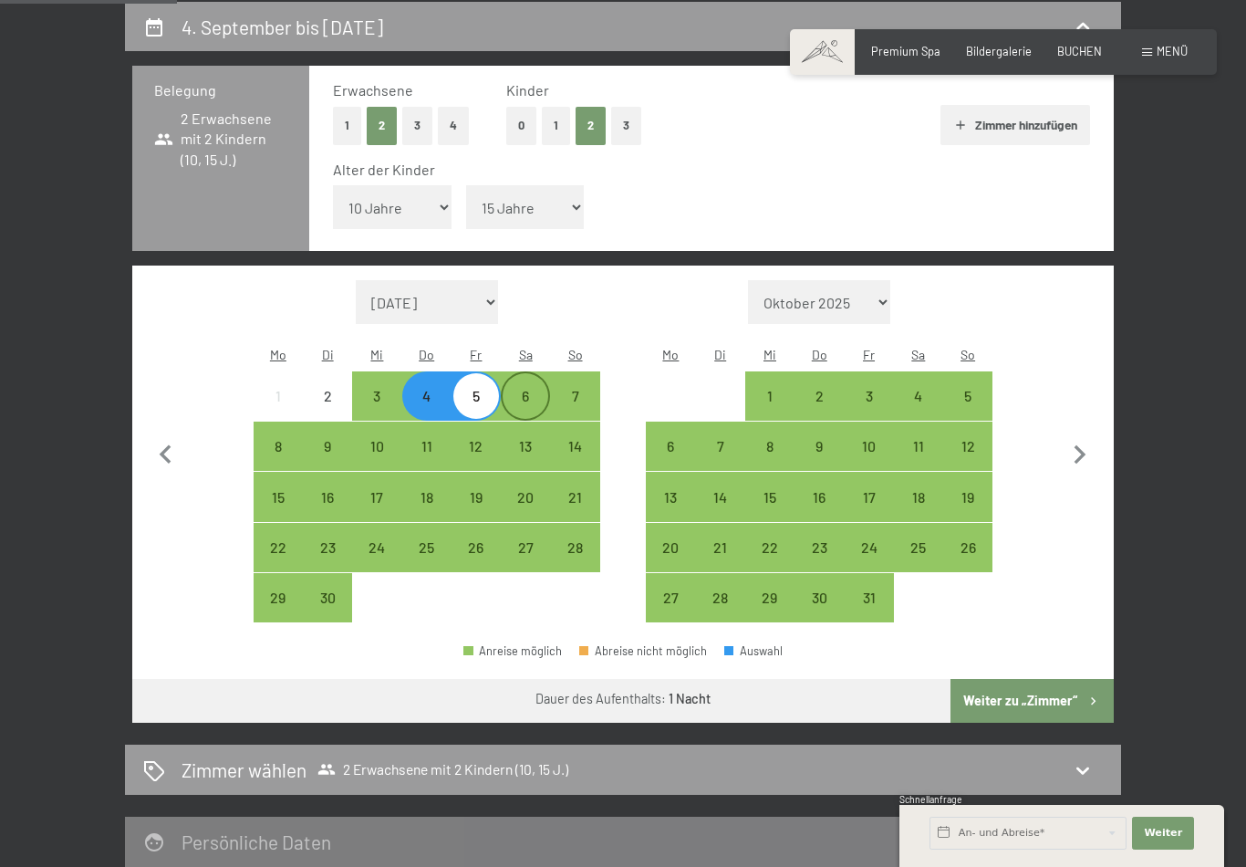
click at [527, 389] on div "6" at bounding box center [526, 412] width 46 height 46
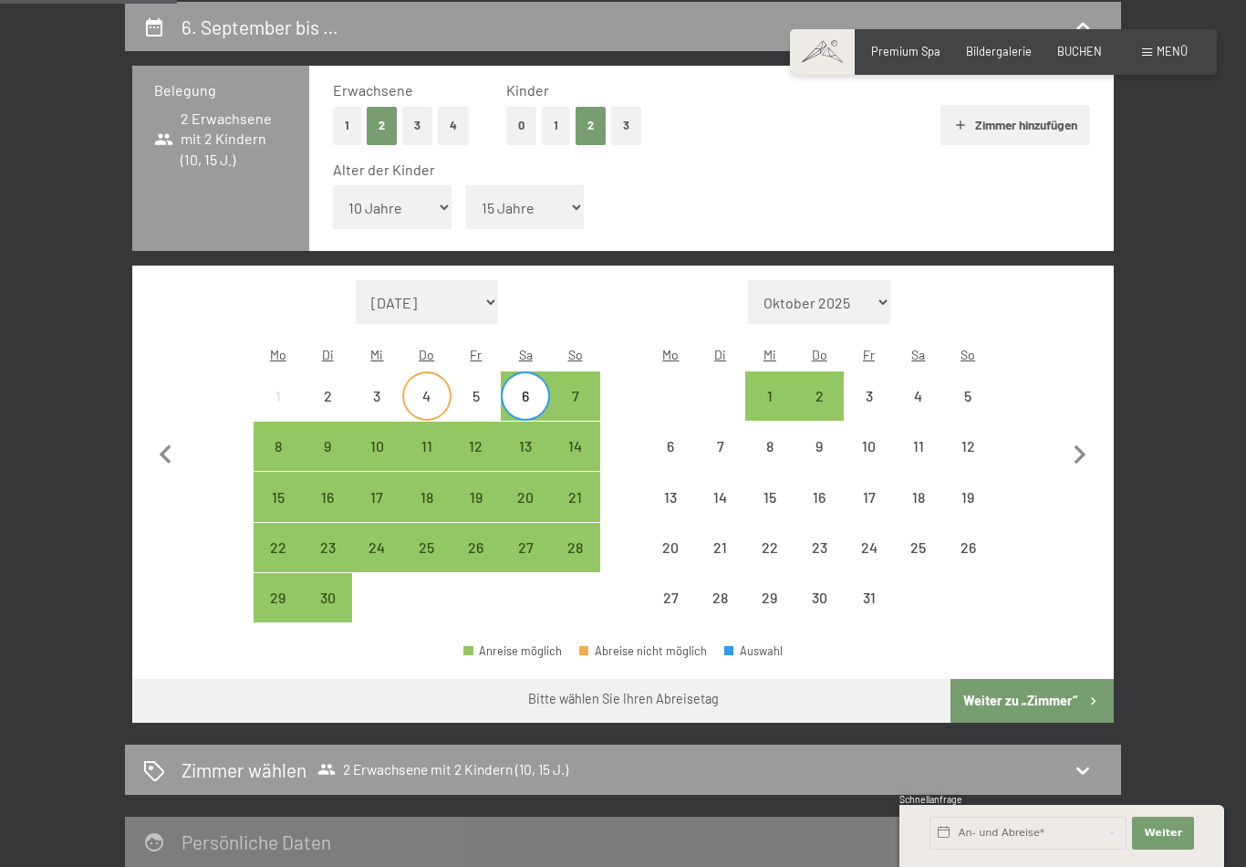
click at [418, 389] on div "4" at bounding box center [427, 412] width 46 height 46
click at [527, 389] on div "6" at bounding box center [526, 412] width 46 height 46
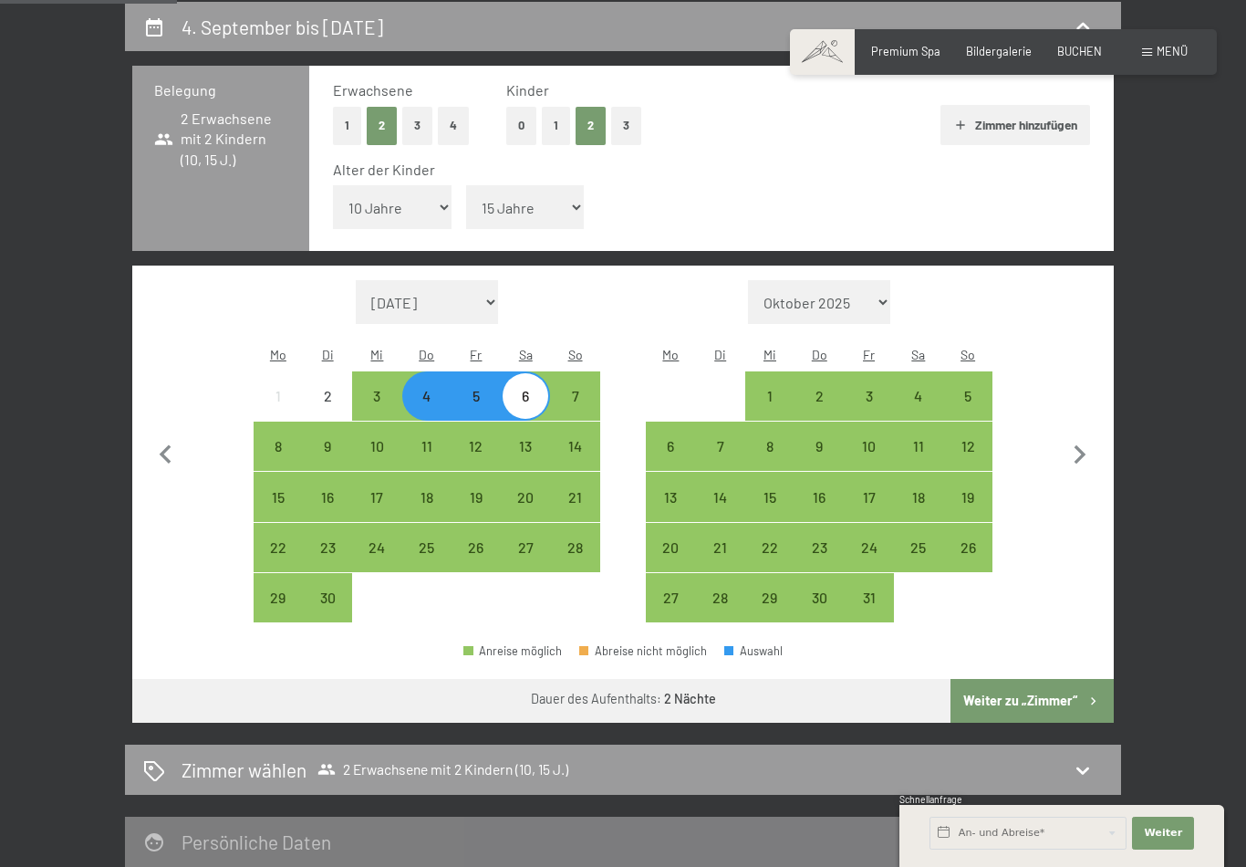
click at [1043, 679] on button "Weiter zu „Zimmer“" at bounding box center [1032, 701] width 163 height 44
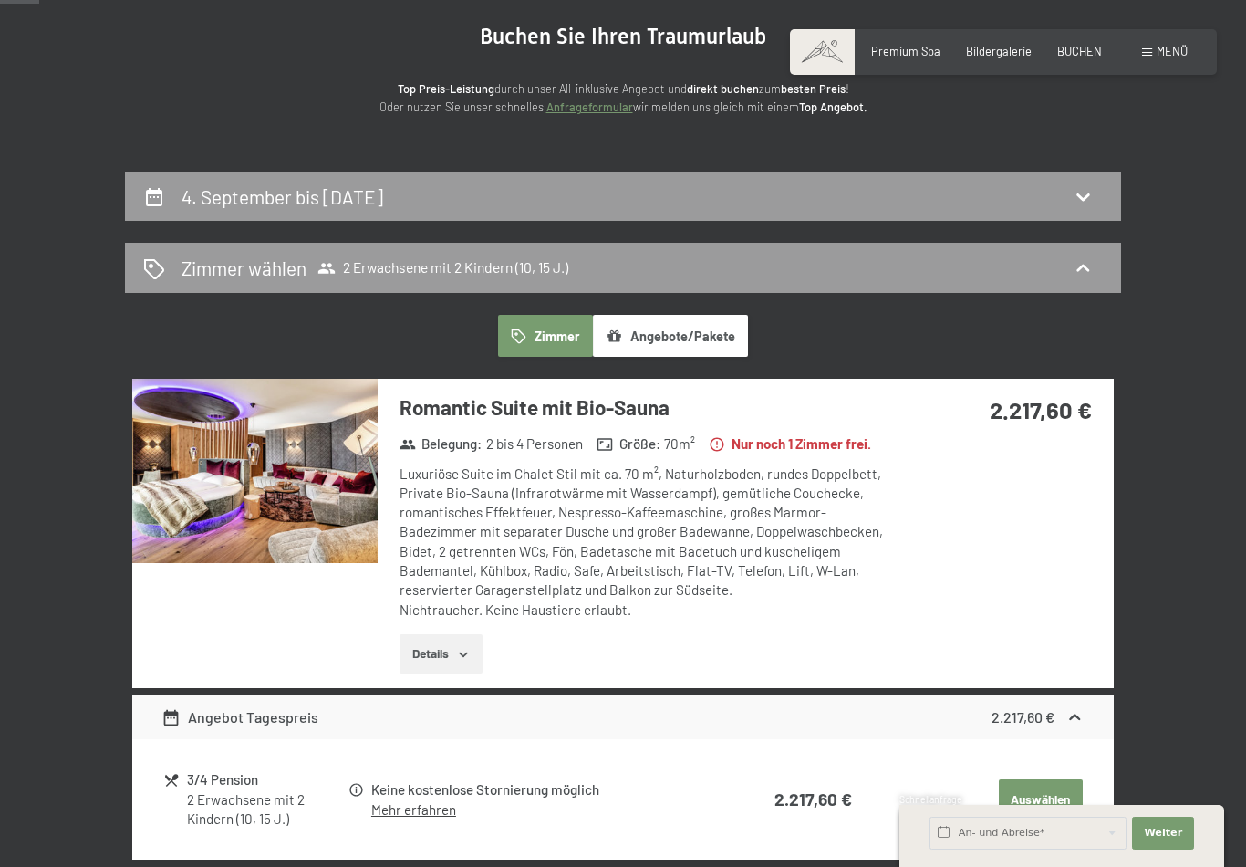
scroll to position [0, 0]
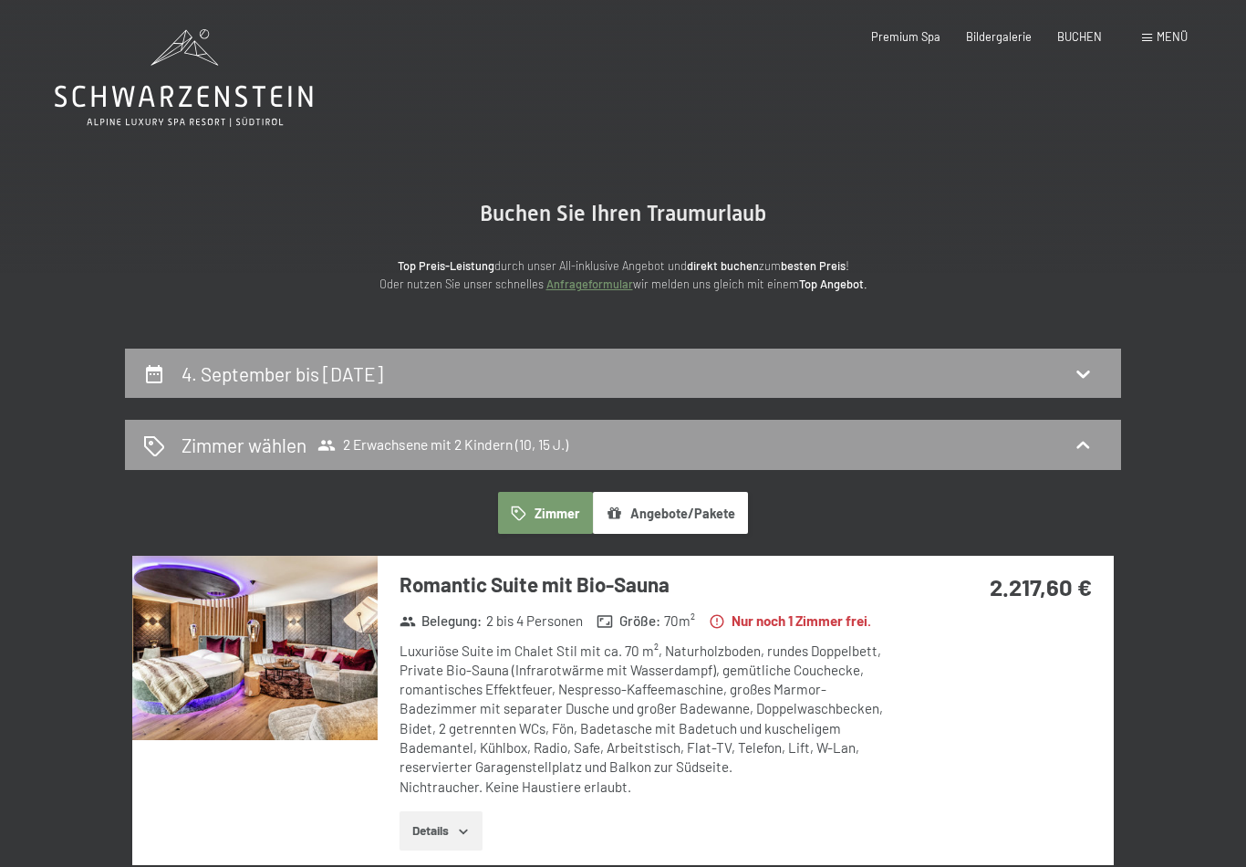
click at [139, 81] on icon at bounding box center [184, 78] width 258 height 98
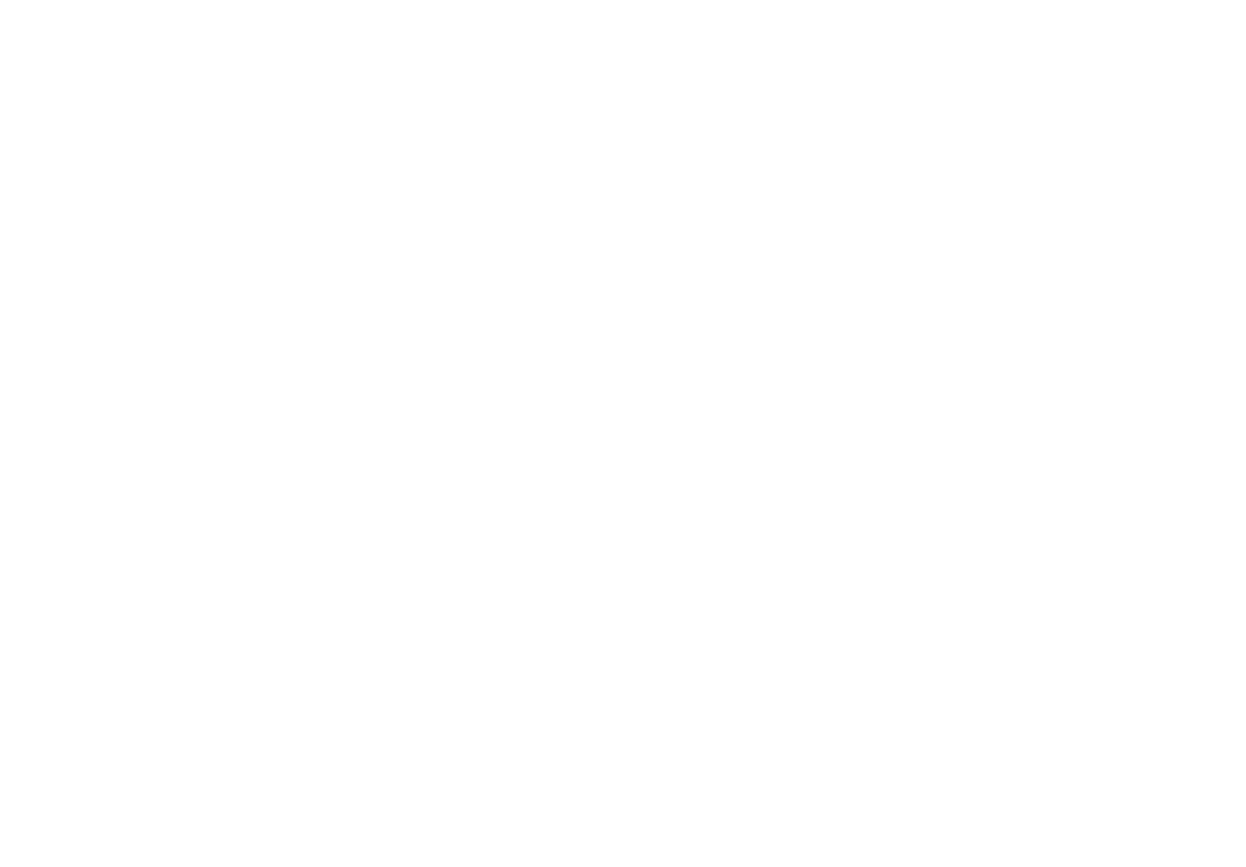
scroll to position [2454, 0]
